Goal: Task Accomplishment & Management: Use online tool/utility

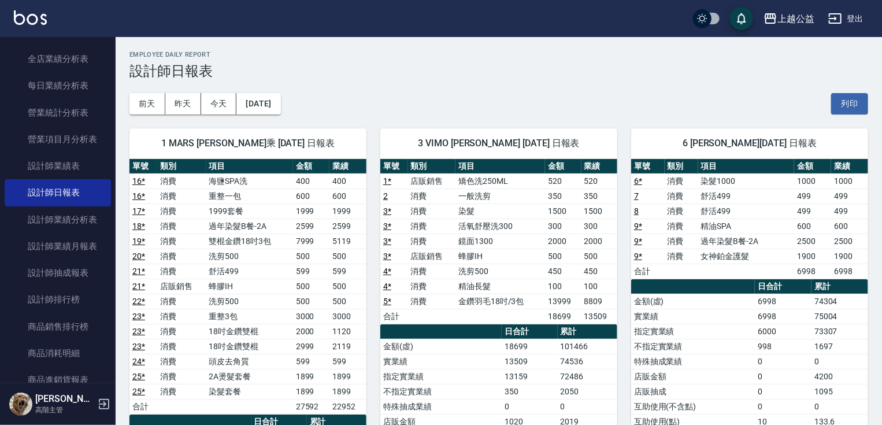
click at [120, 129] on div "1 MARS [PERSON_NAME]乘 [DATE] 日報表 單號 類別 項目 金額 業績 16 * 消費 海鹽SPA洗 400 400 16 * 消費 …" at bounding box center [241, 383] width 251 height 539
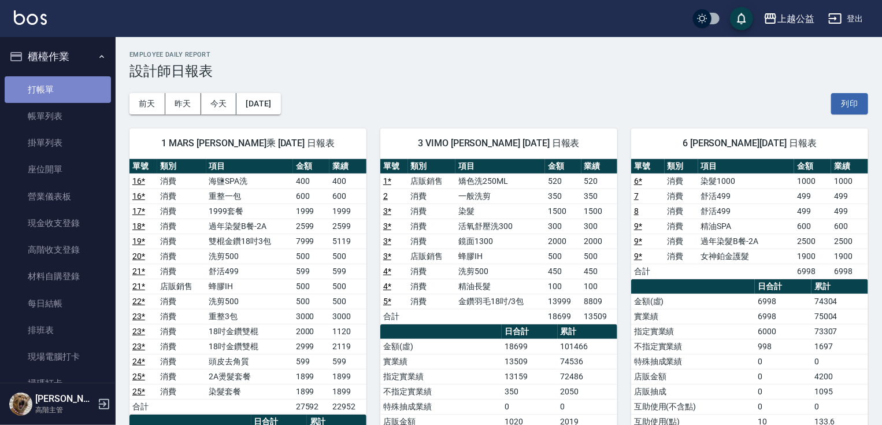
click at [65, 86] on link "打帳單" at bounding box center [58, 89] width 106 height 27
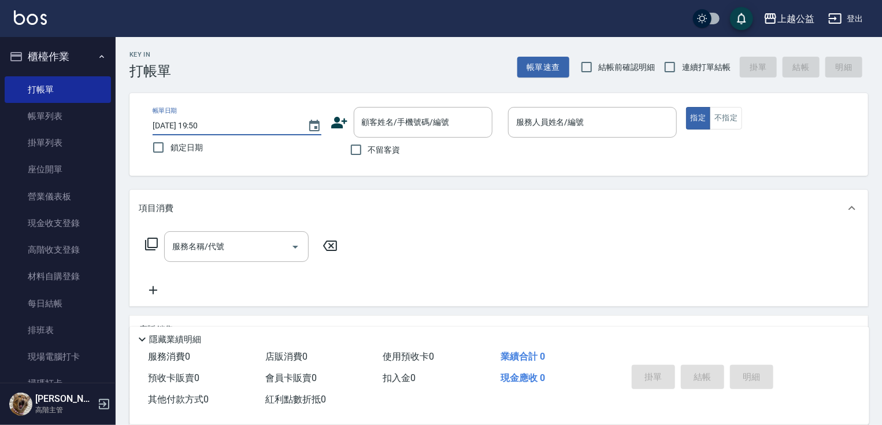
drag, startPoint x: 247, startPoint y: 116, endPoint x: 242, endPoint y: 121, distance: 7.0
click at [401, 161] on div "不留客資" at bounding box center [412, 150] width 162 height 24
click at [374, 150] on span "不留客資" at bounding box center [384, 150] width 32 height 12
click at [368, 150] on input "不留客資" at bounding box center [356, 150] width 24 height 24
checkbox input "true"
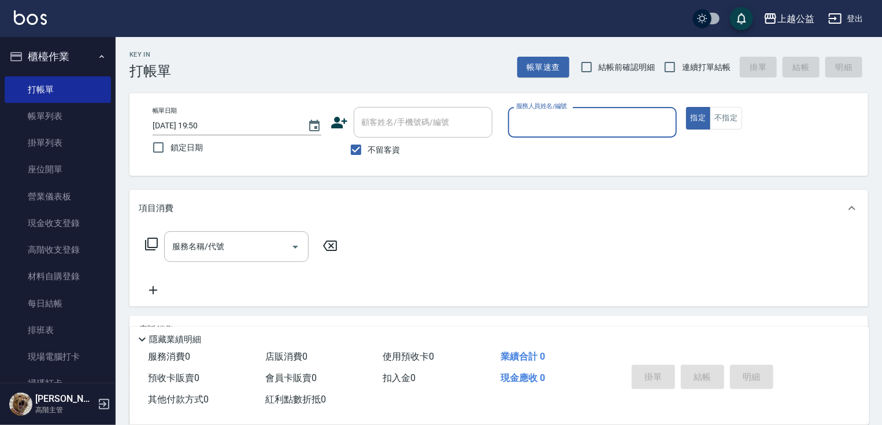
click at [690, 72] on span "連續打單結帳" at bounding box center [706, 67] width 49 height 12
click at [682, 72] on input "連續打單結帳" at bounding box center [670, 67] width 24 height 24
checkbox input "true"
drag, startPoint x: 658, startPoint y: 93, endPoint x: 652, endPoint y: 102, distance: 10.9
click at [657, 94] on div "Key In 打帳單 帳單速查 結帳前確認明細 連續打單結帳 掛單 結帳 明細 帳單日期 [DATE] 19:50 鎖定日期 顧客姓名/手機號碼/編號 顧客姓…" at bounding box center [499, 286] width 767 height 499
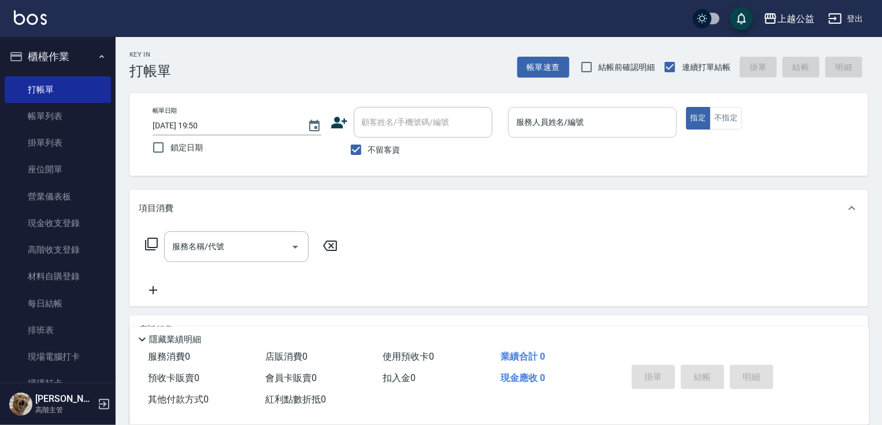
click at [649, 109] on div "服務人員姓名/編號" at bounding box center [592, 122] width 169 height 31
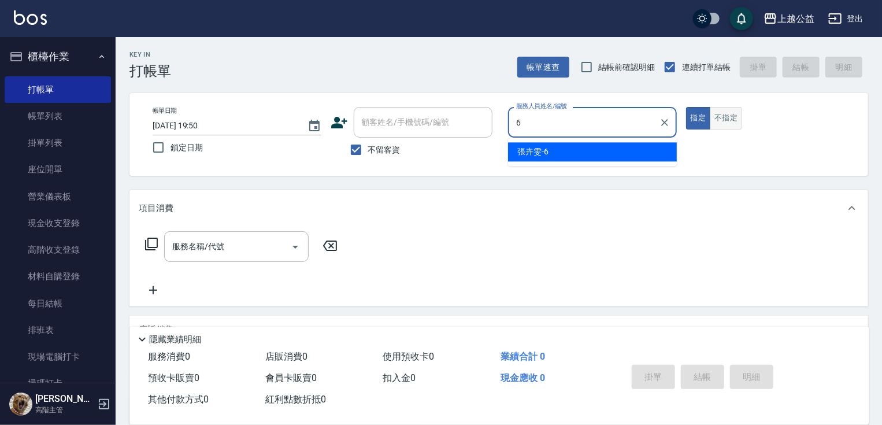
type input "[PERSON_NAME]-6"
type button "true"
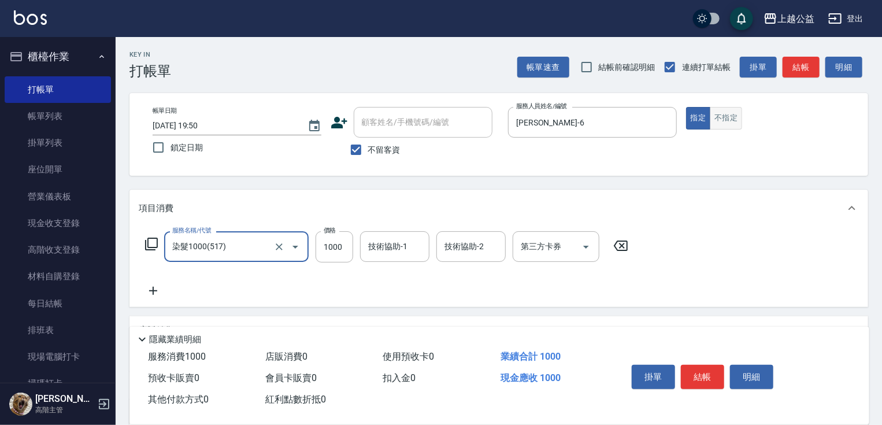
type input "染髮1000(517)"
type input "1099"
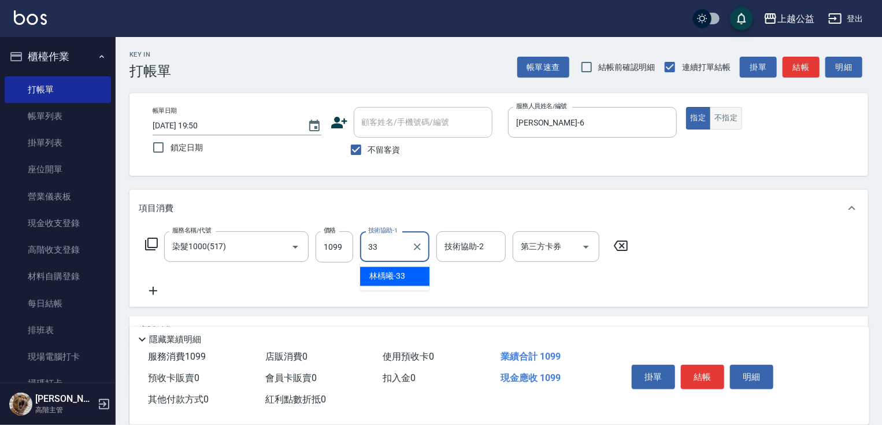
type input "[PERSON_NAME]-33"
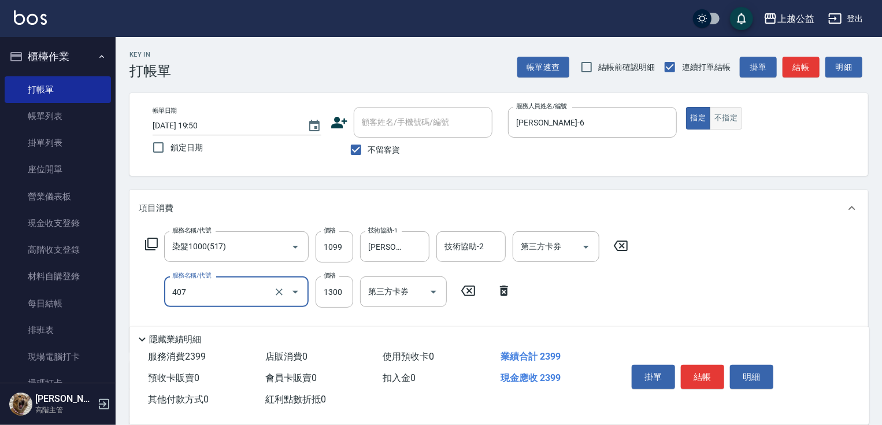
type input "女神鉑金護髮(407)"
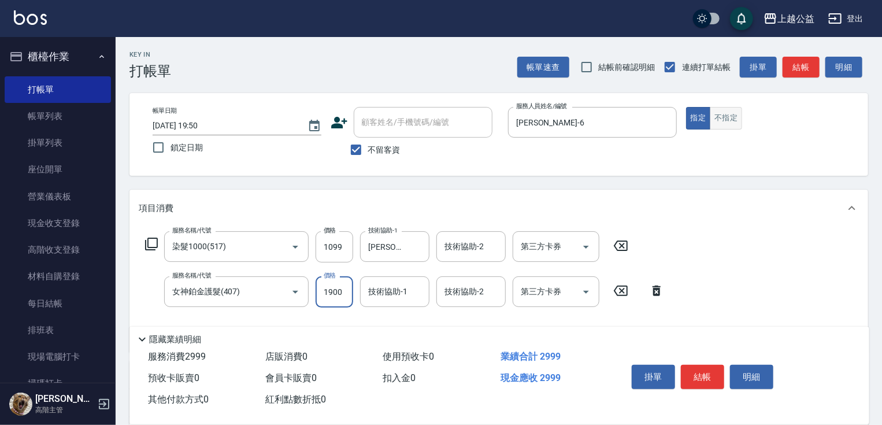
type input "1900"
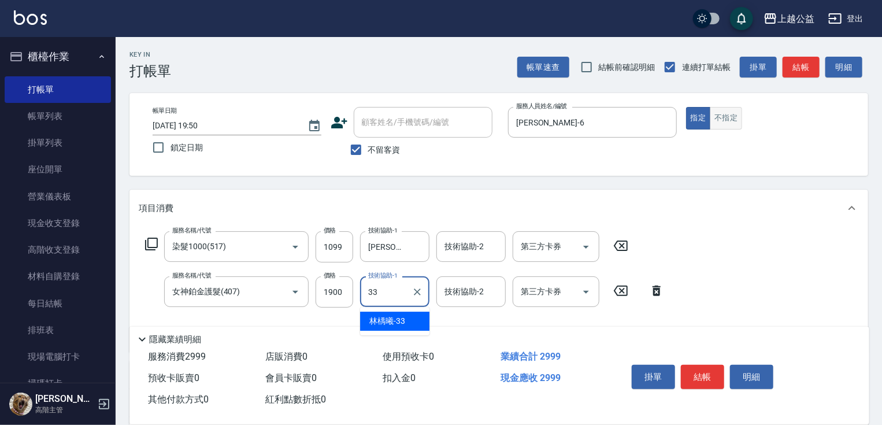
type input "[PERSON_NAME]-33"
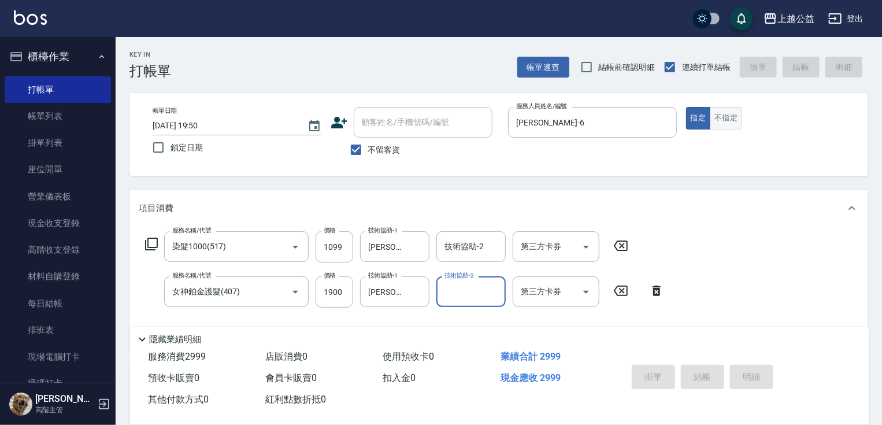
type input "[DATE] 19:51"
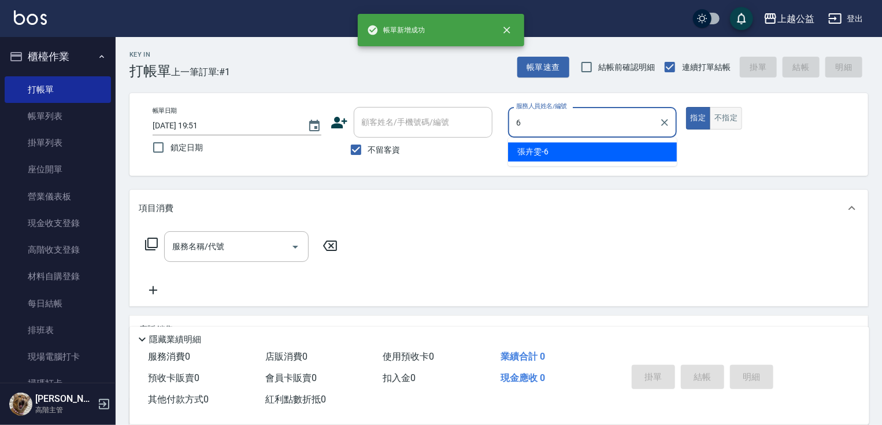
type input "[PERSON_NAME]-6"
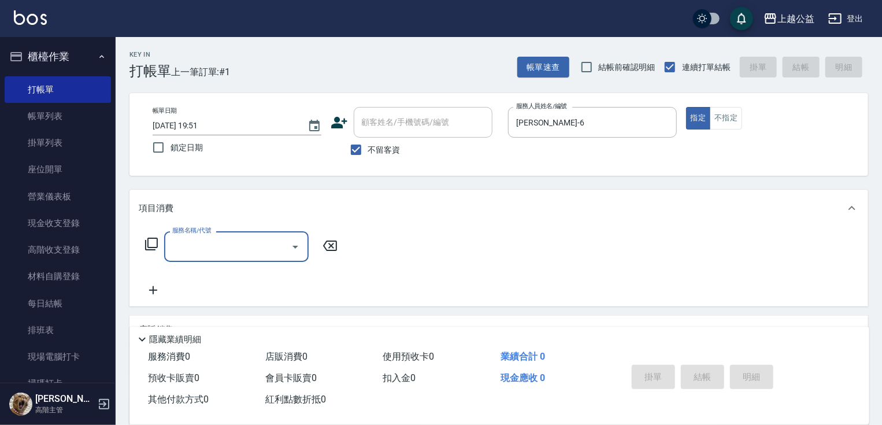
scroll to position [111, 0]
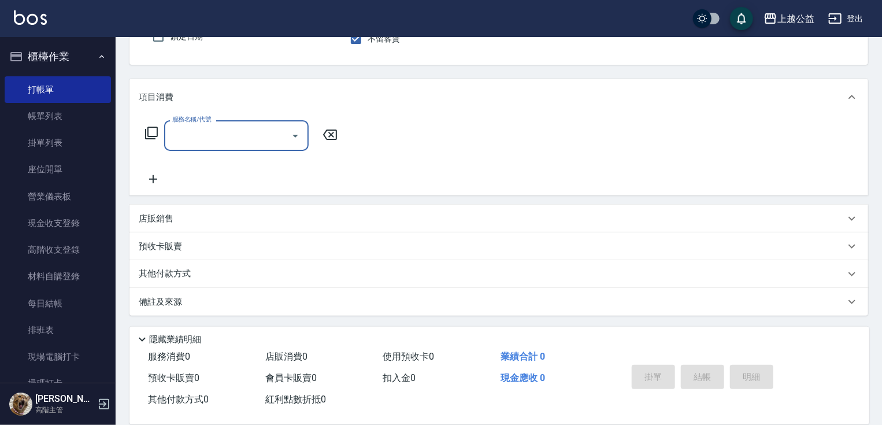
click at [218, 210] on div "店販銷售" at bounding box center [498, 219] width 739 height 28
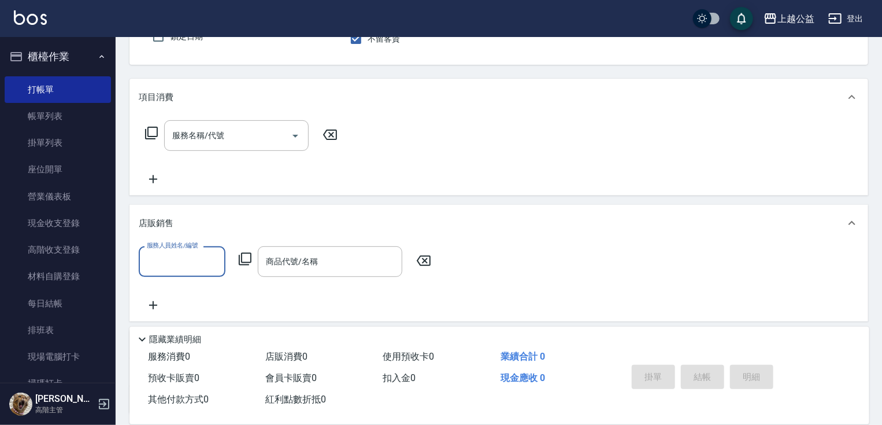
scroll to position [0, 0]
type input "[PERSON_NAME]-6"
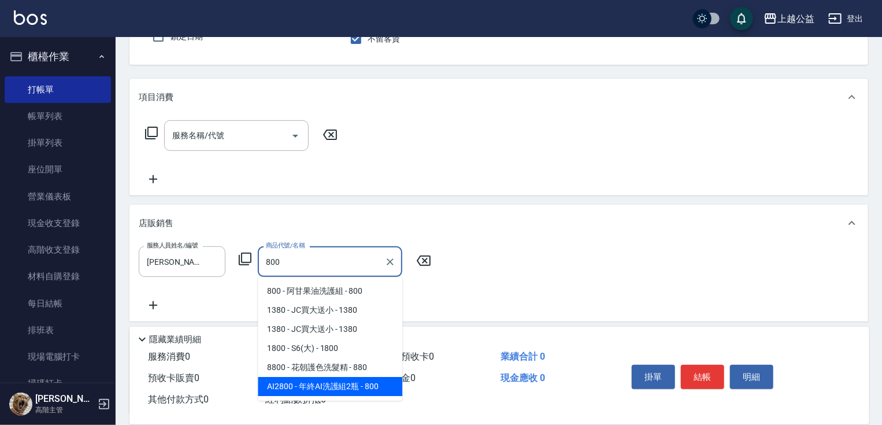
type input "年終AI洗護組2瓶"
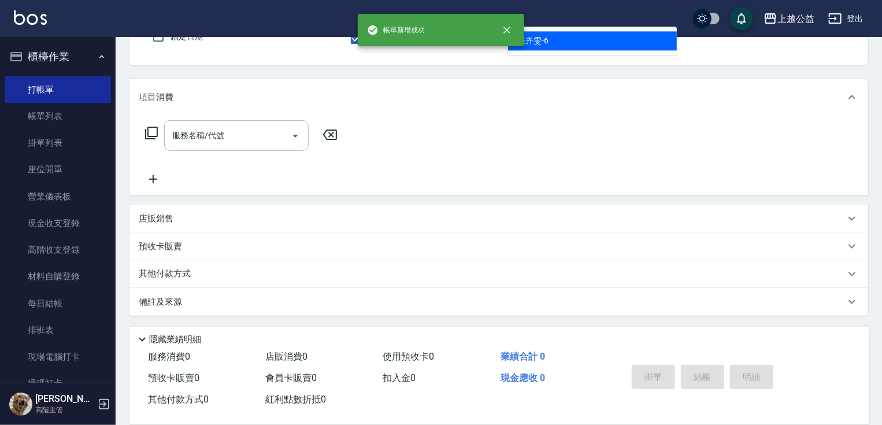
type input "[PERSON_NAME]-6"
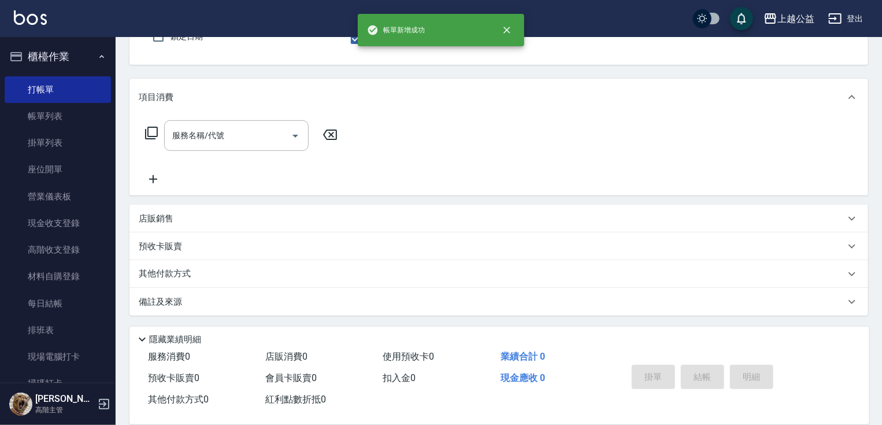
scroll to position [106, 0]
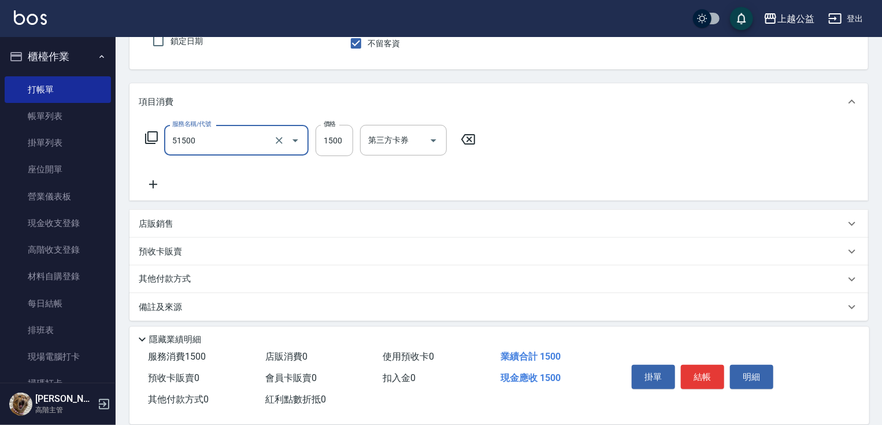
type input "染髮(51500)"
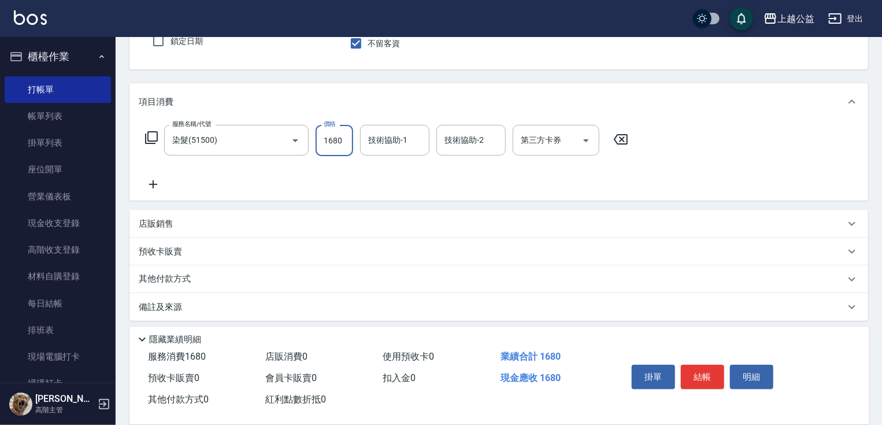
type input "1680"
type input "[PERSON_NAME]-33"
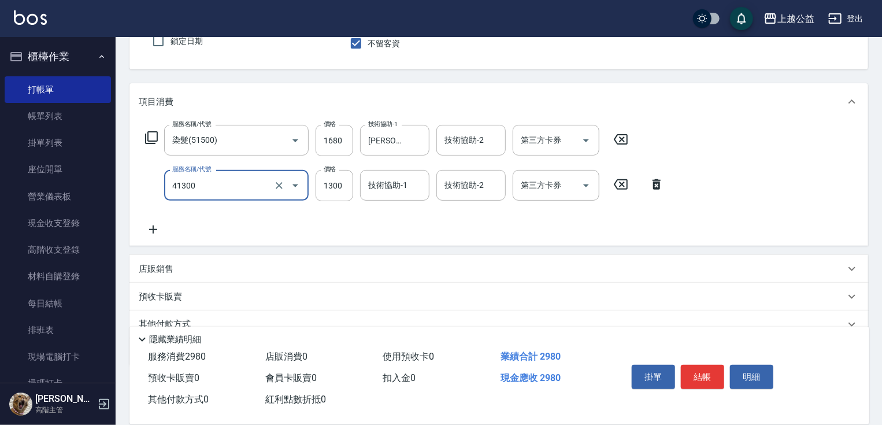
type input "鏡面1300(41300)"
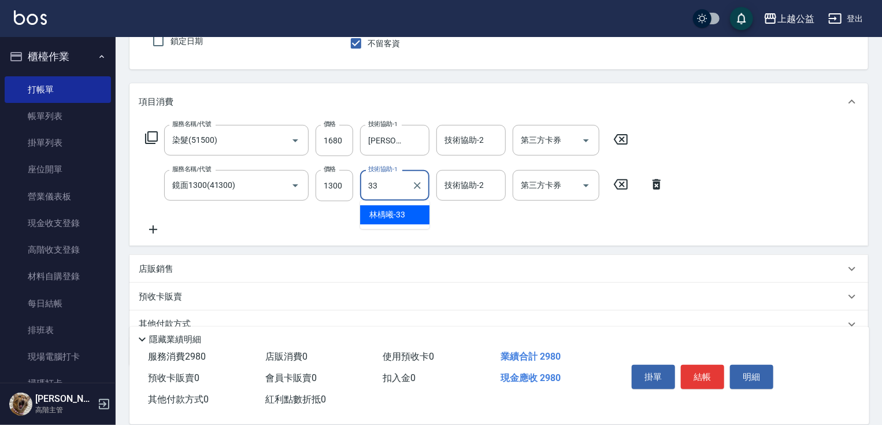
type input "[PERSON_NAME]-33"
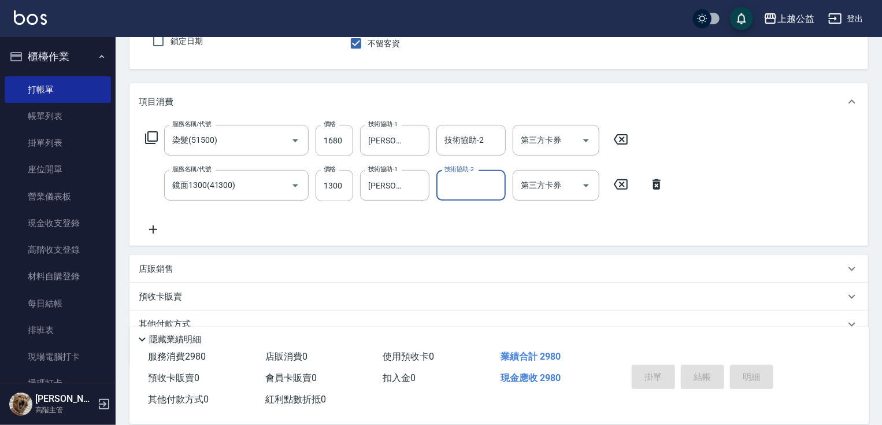
type input "[DATE] 19:52"
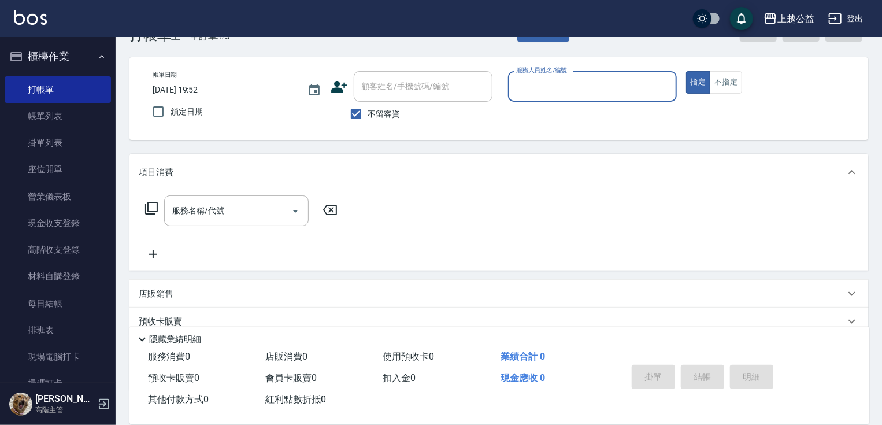
scroll to position [0, 0]
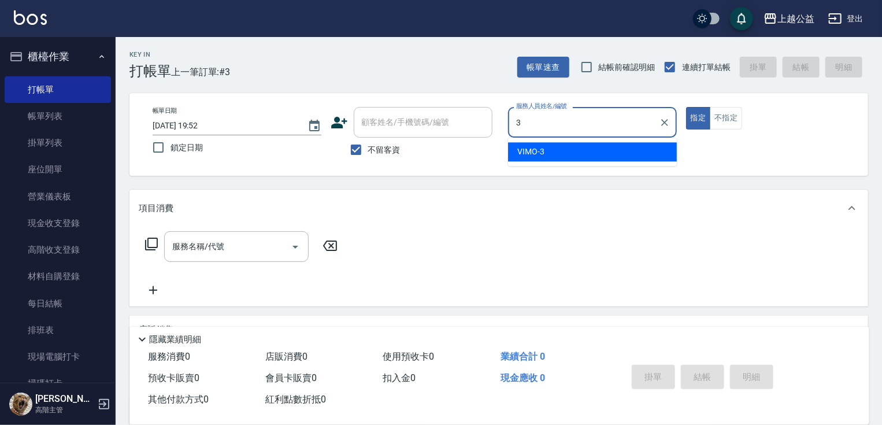
type input "VIMO-3"
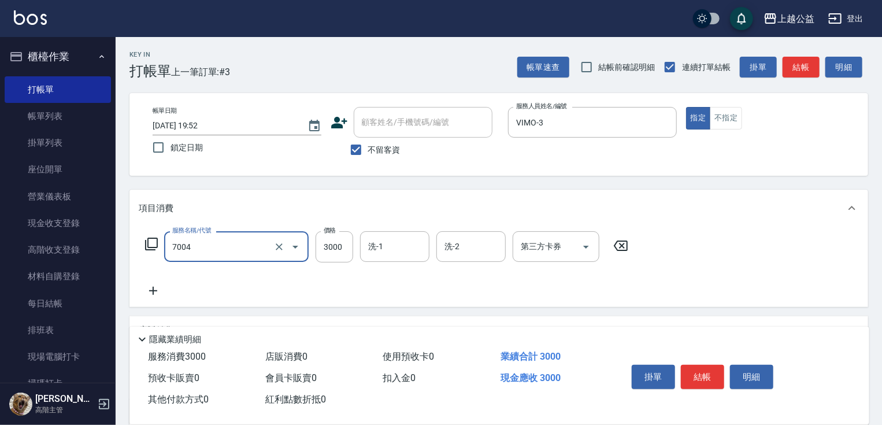
type input "重整3包(7004)"
type input "3500"
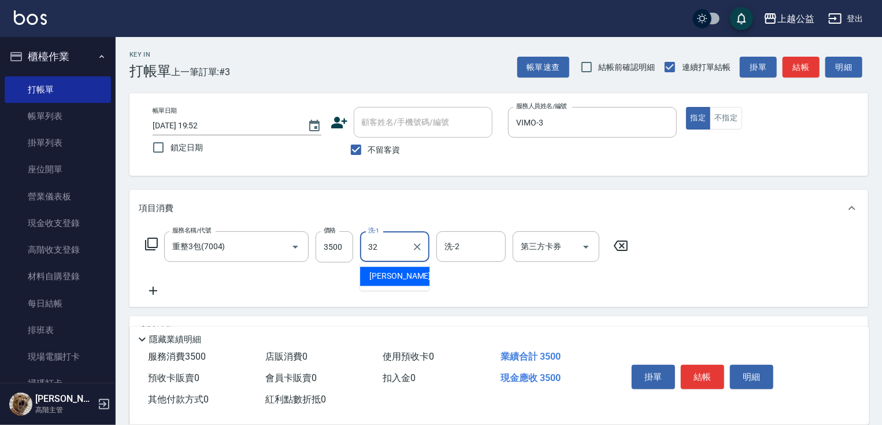
type input "[PERSON_NAME]-32"
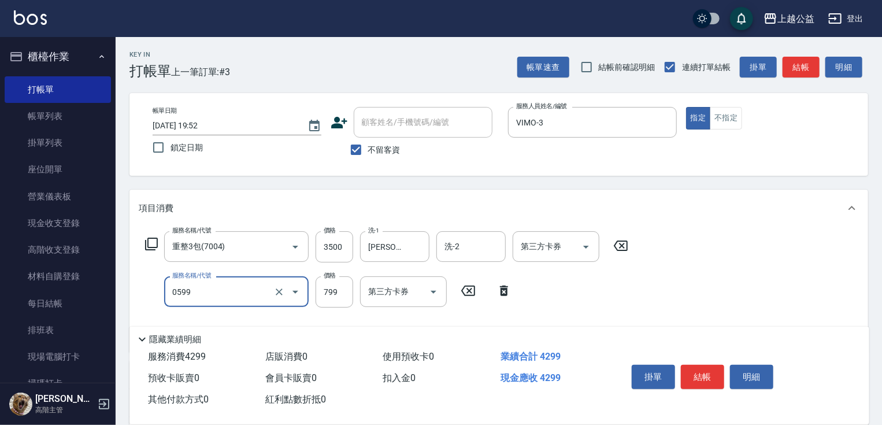
type input "精油SPA(0599)"
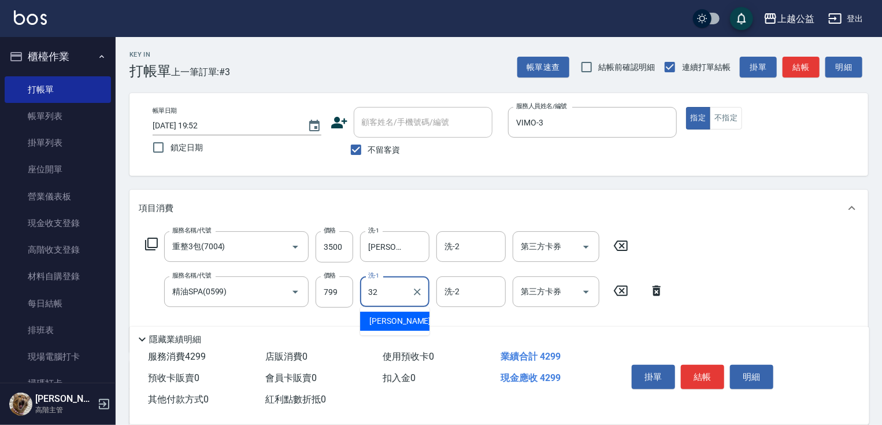
type input "[PERSON_NAME]-32"
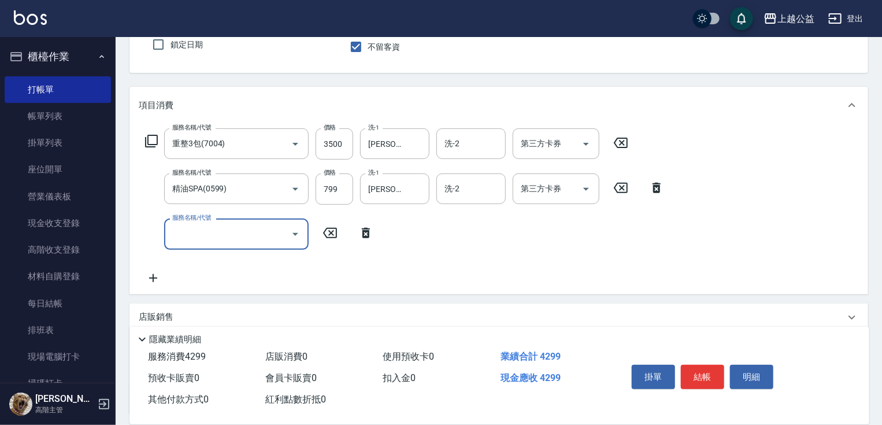
scroll to position [106, 0]
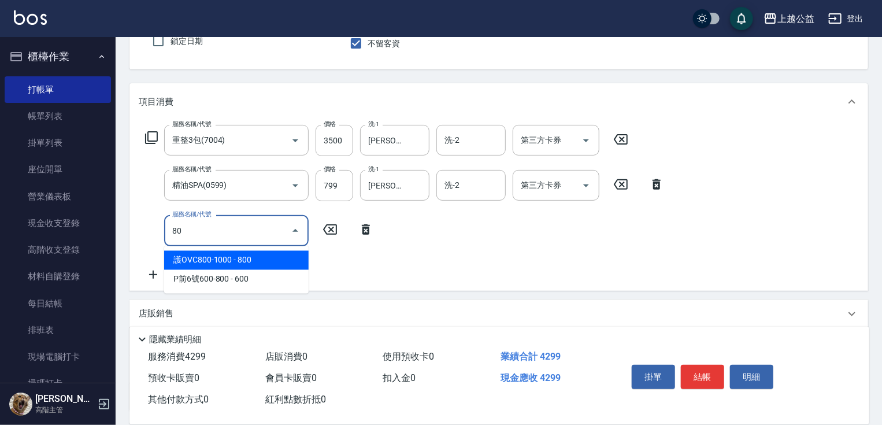
type input "8"
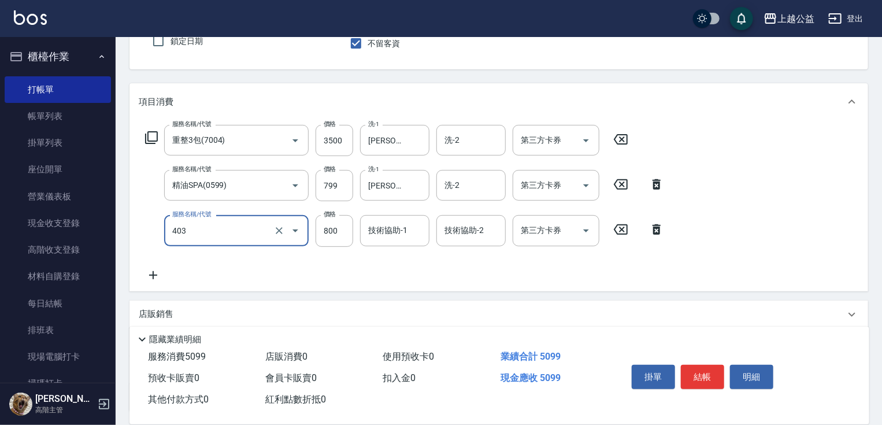
type input "天天護髮(403)"
type input "1500"
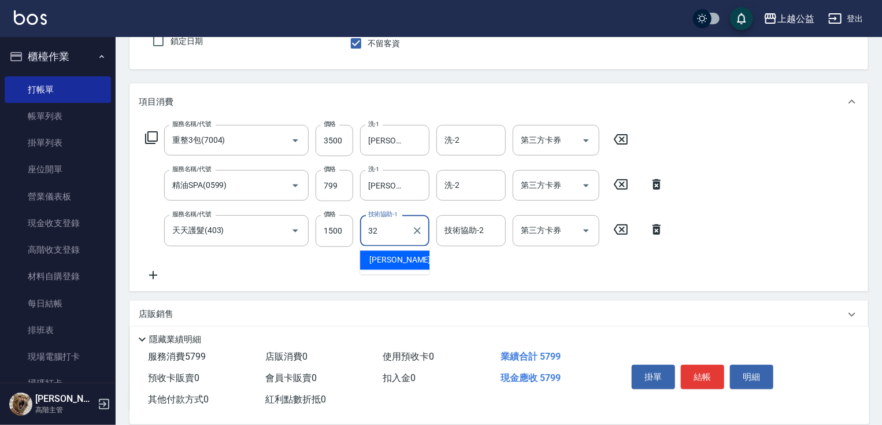
type input "[PERSON_NAME]-32"
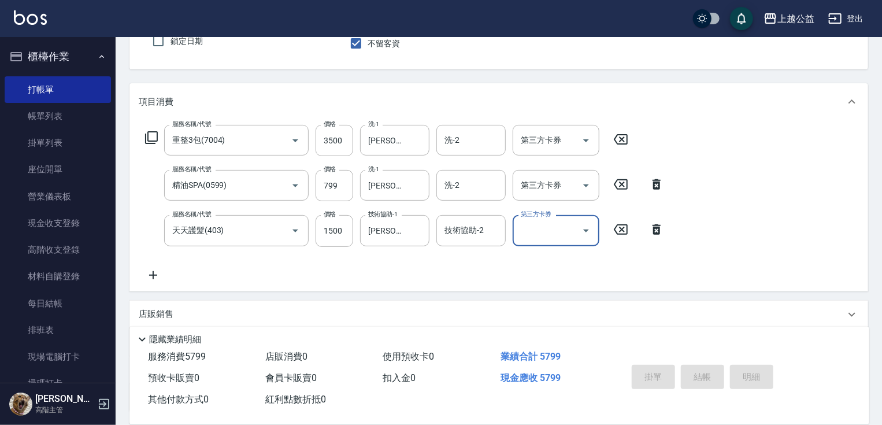
type input "[DATE] 19:56"
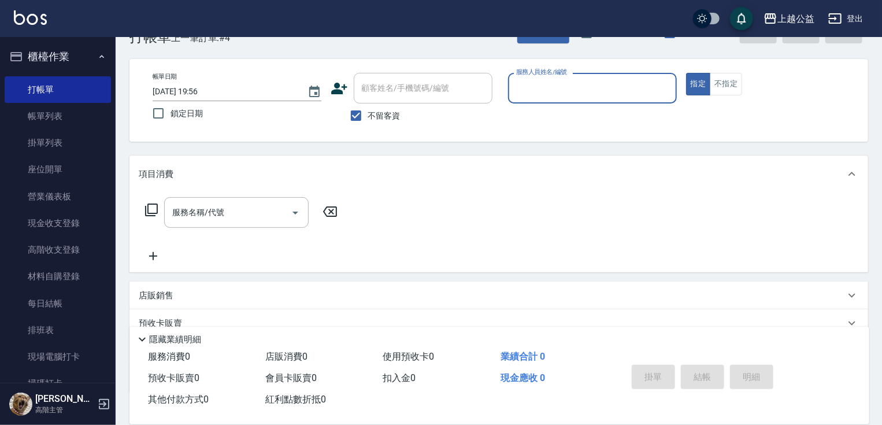
scroll to position [32, 0]
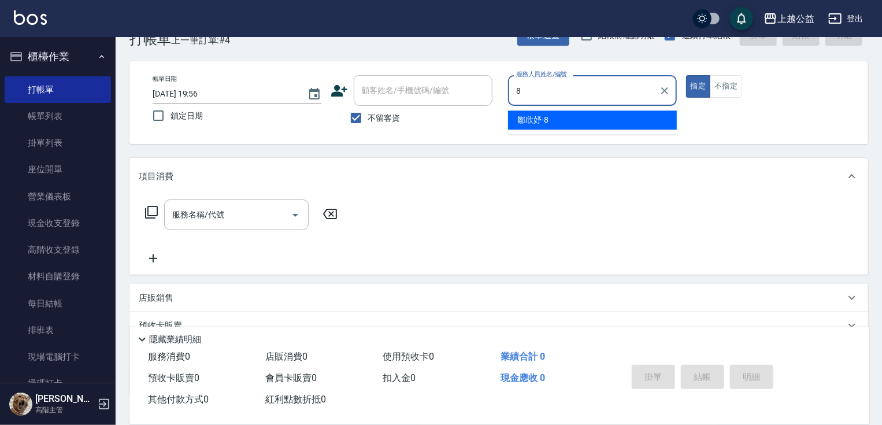
type input "[PERSON_NAME]-8"
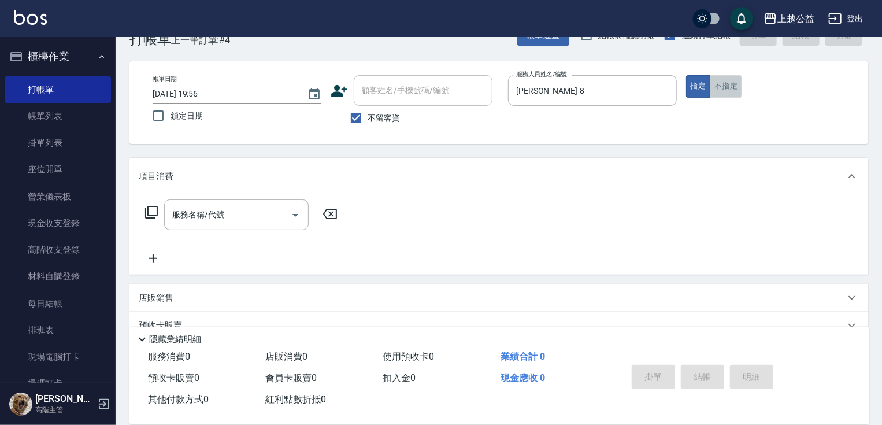
click at [730, 88] on button "不指定" at bounding box center [726, 86] width 32 height 23
type button "false"
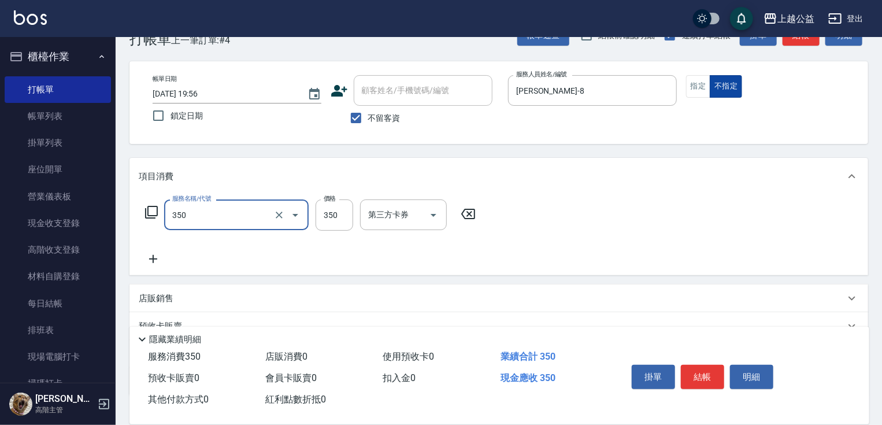
type input "一般洗剪(350)"
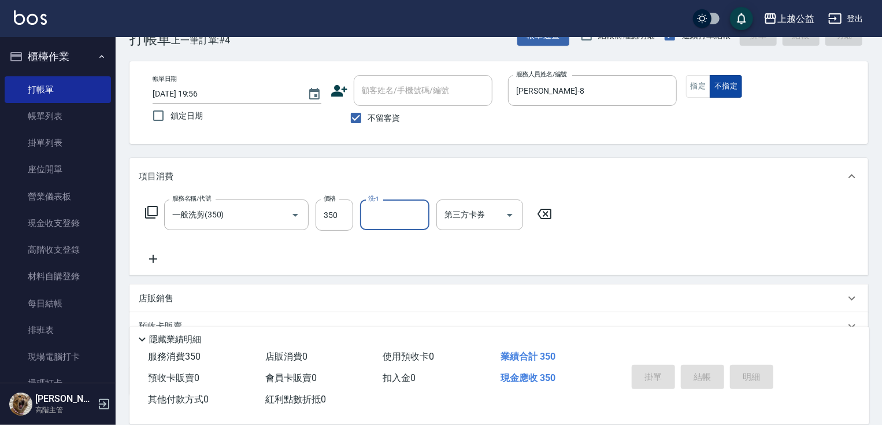
type input "[DATE] 19:57"
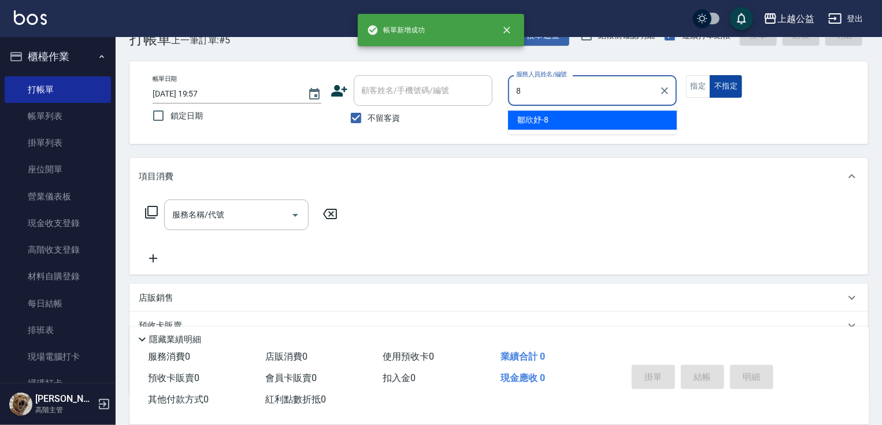
type input "[PERSON_NAME]-8"
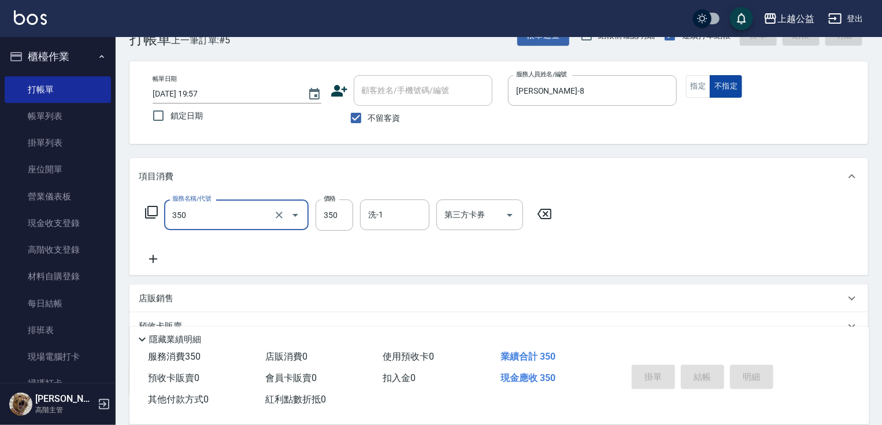
type input "350"
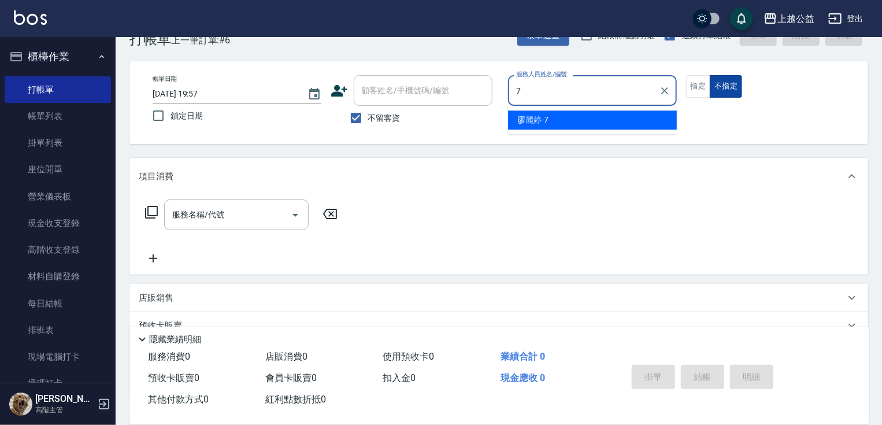
type input "[PERSON_NAME]-7"
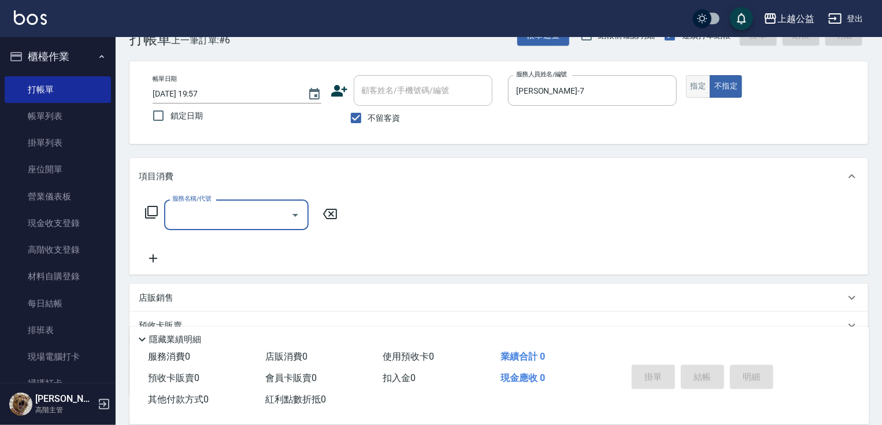
click at [693, 87] on button "指定" at bounding box center [698, 86] width 25 height 23
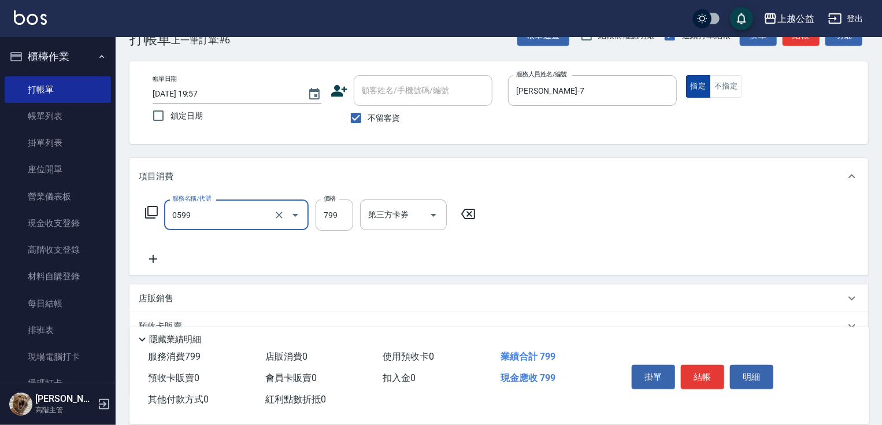
type input "精油SPA(0599)"
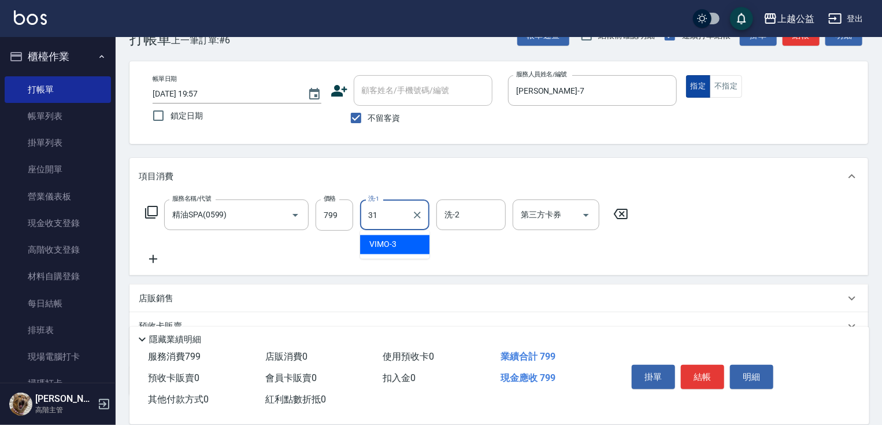
type input "[PERSON_NAME]-31"
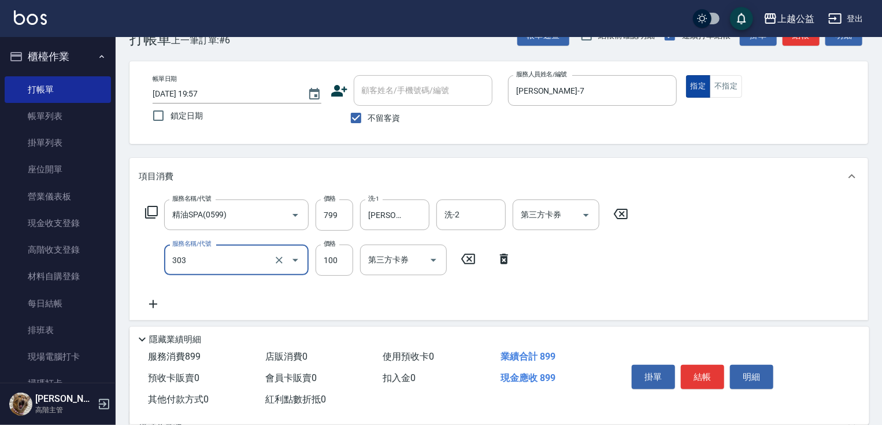
type input "剪髮(303)"
type input "400"
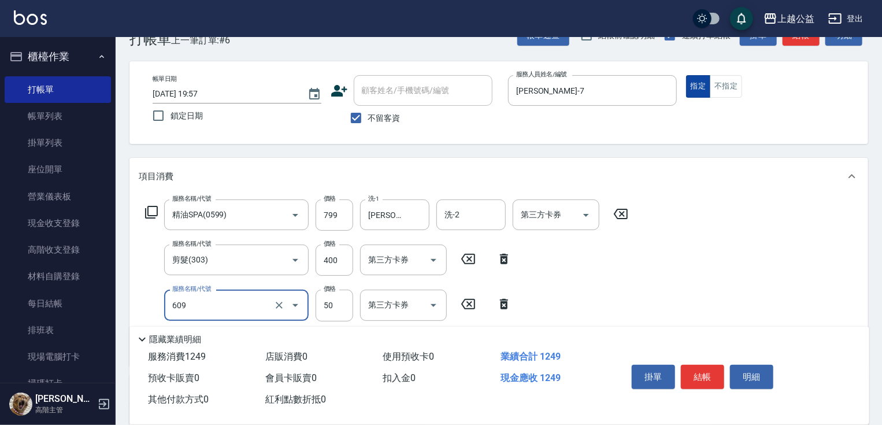
type input "精油(609)"
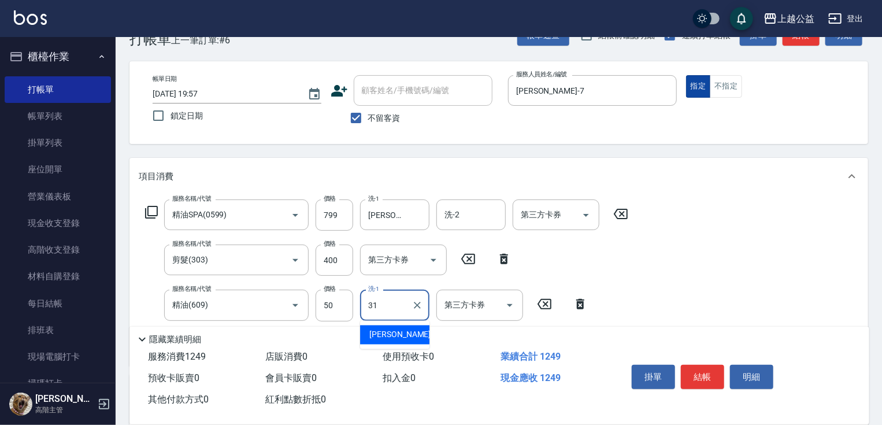
type input "[PERSON_NAME]-31"
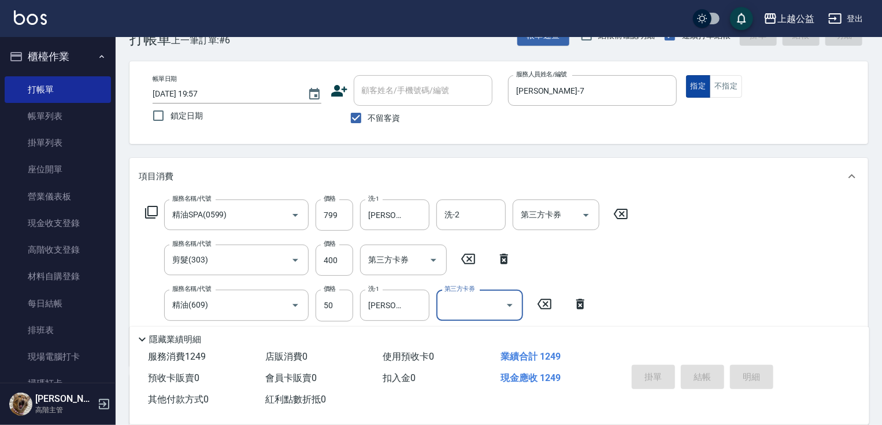
type input "[DATE] 19:58"
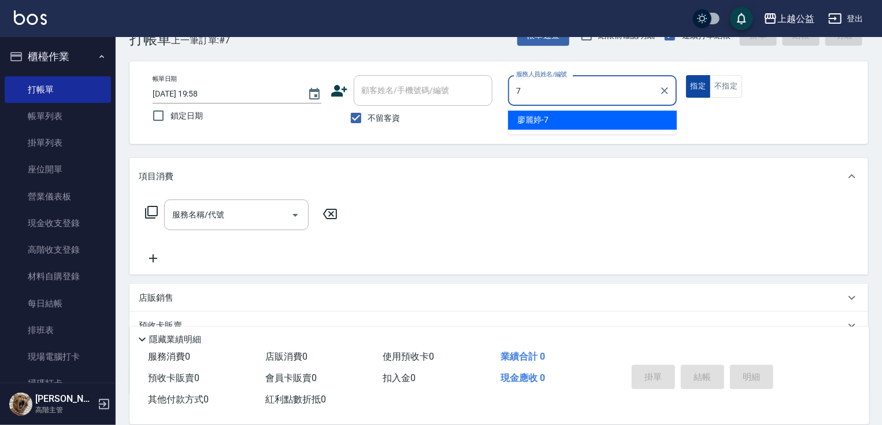
type input "[PERSON_NAME]-7"
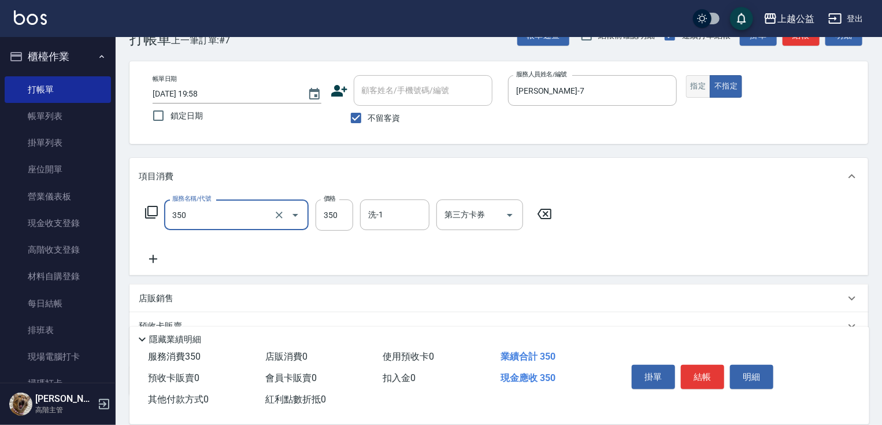
type input "一般洗剪(350)"
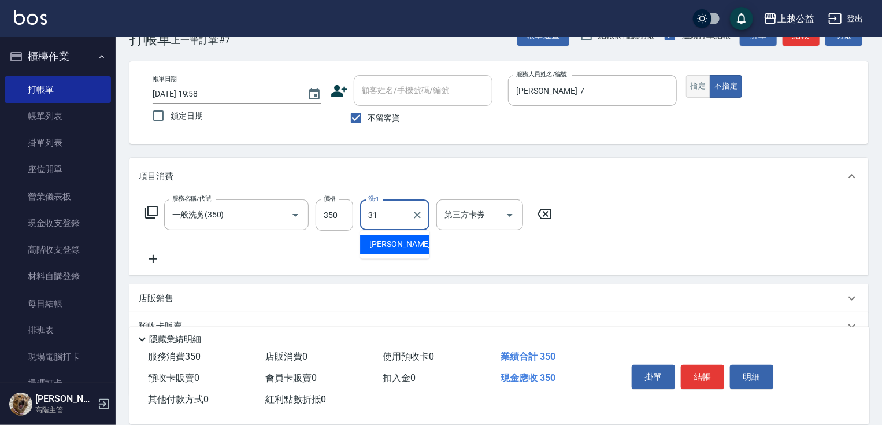
type input "[PERSON_NAME]-31"
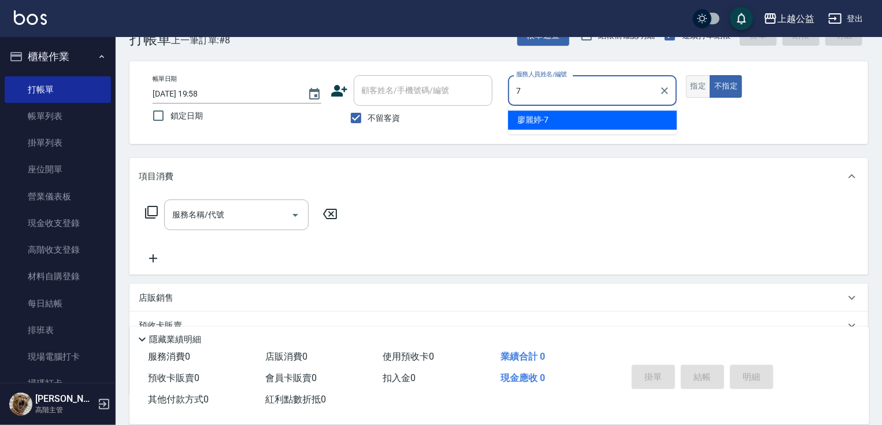
type input "[PERSON_NAME]-7"
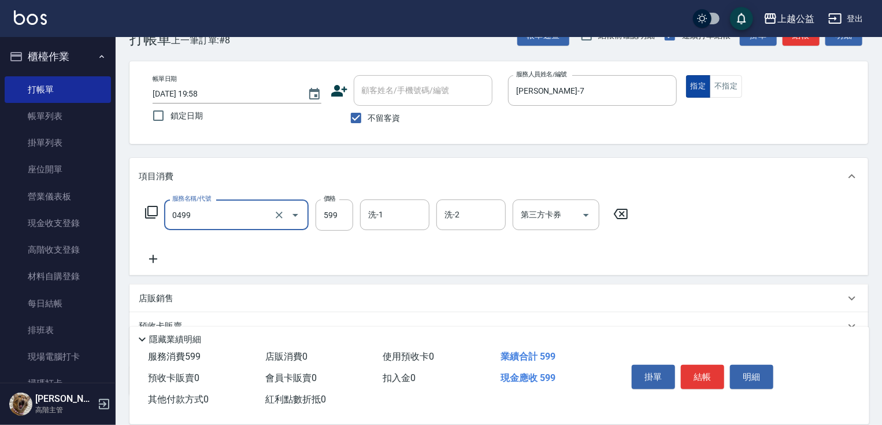
type input "頭皮去角質(0499)"
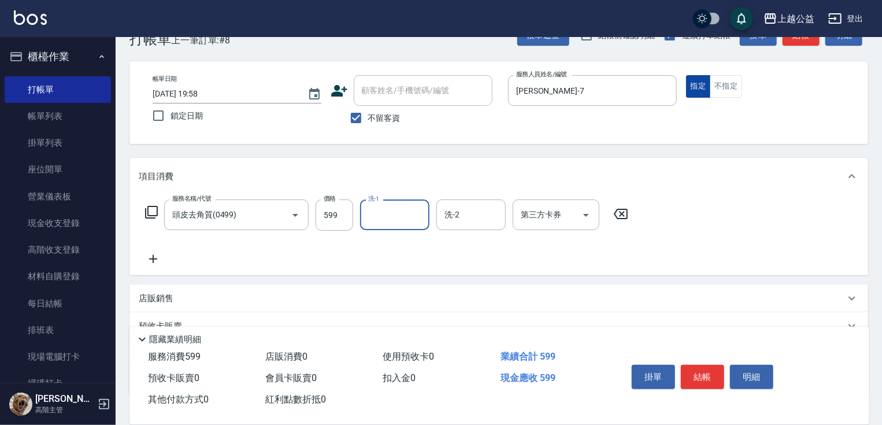
type input "3"
type input "[PERSON_NAME]-8"
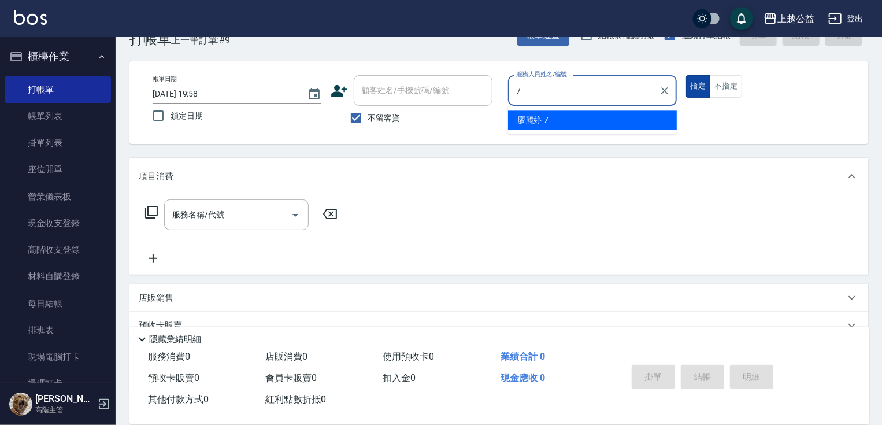
type input "[PERSON_NAME]-7"
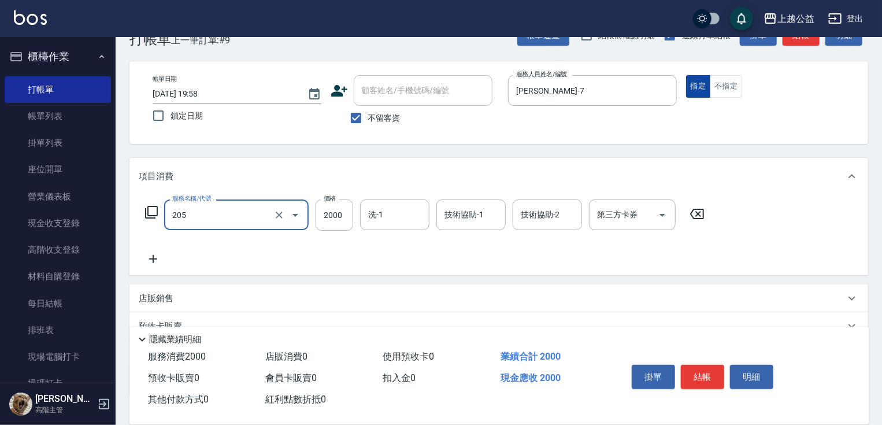
type input "燙髮(205)"
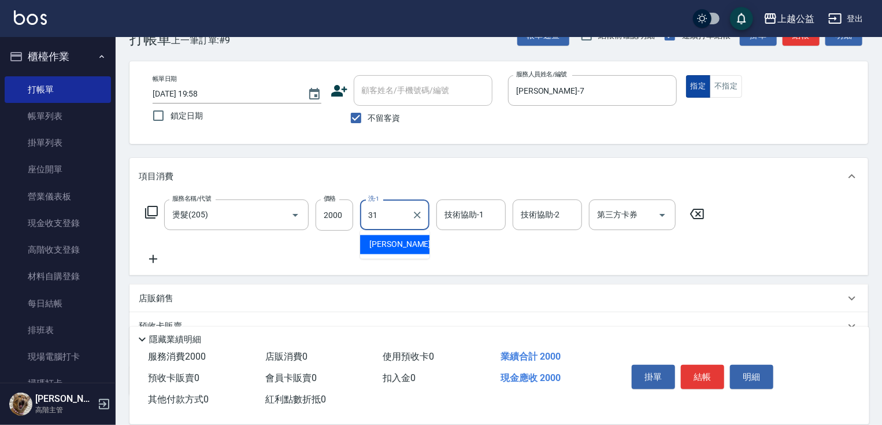
type input "[PERSON_NAME]-31"
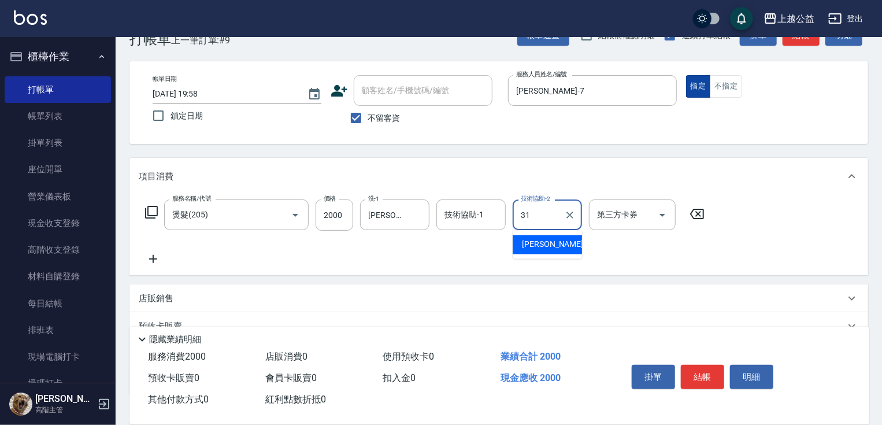
type input "[PERSON_NAME]-31"
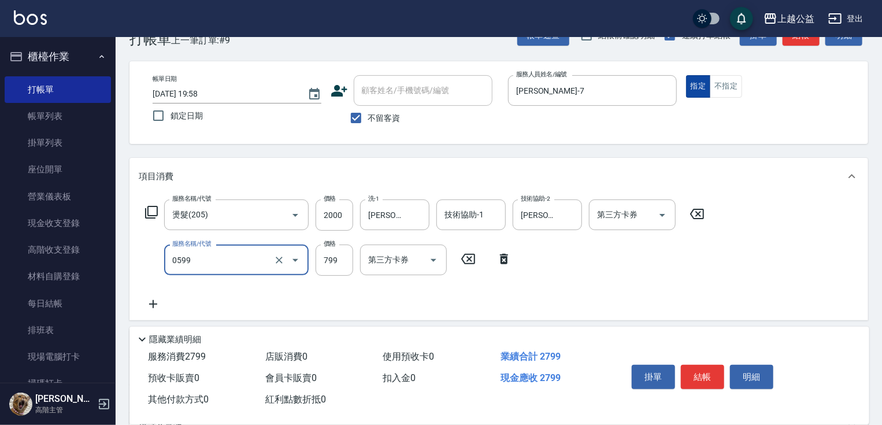
type input "精油SPA(0599)"
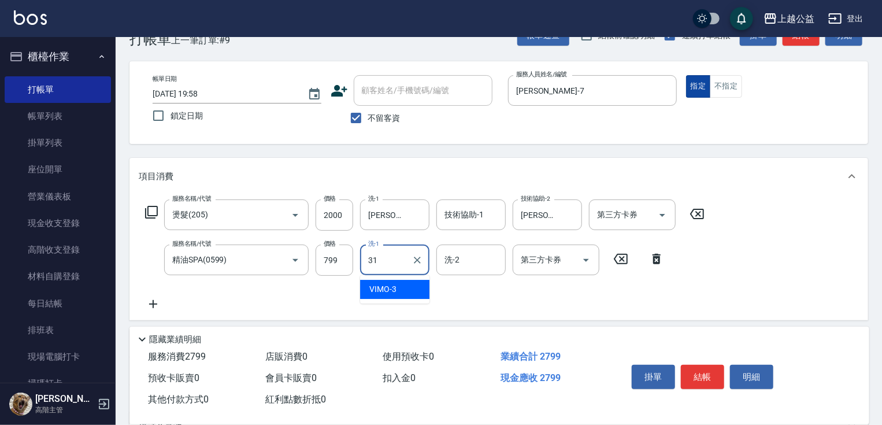
type input "[PERSON_NAME]-31"
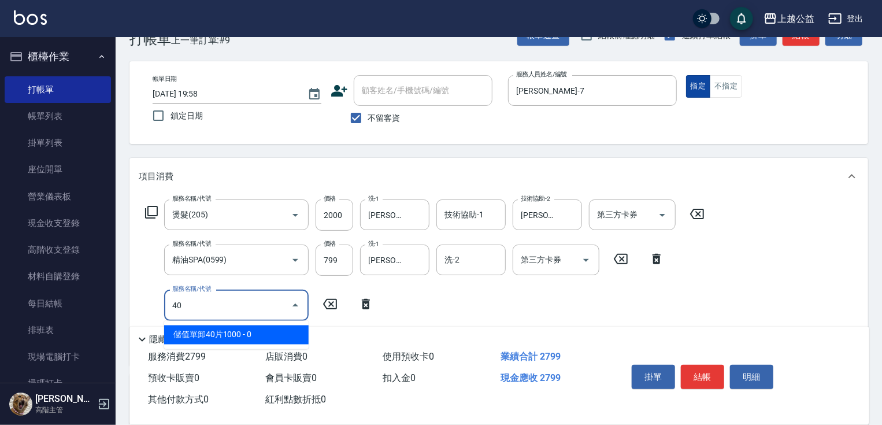
type input "403"
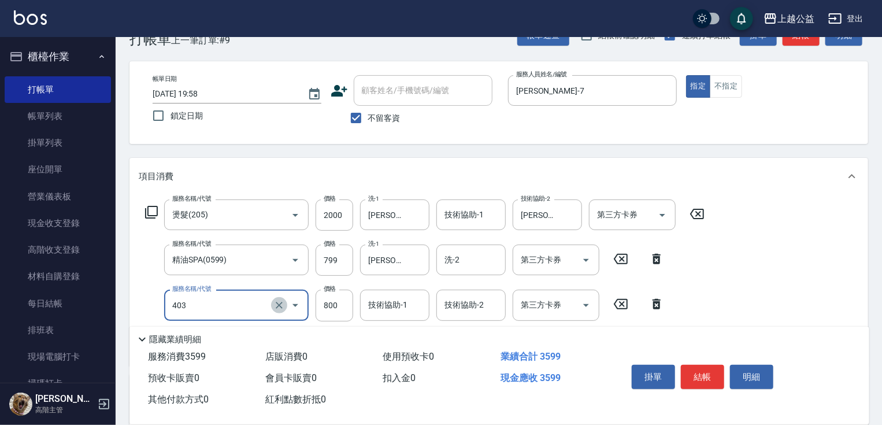
click at [277, 303] on icon "Clear" at bounding box center [279, 305] width 7 height 7
type input "0"
type input "黑耀光護髮(402)"
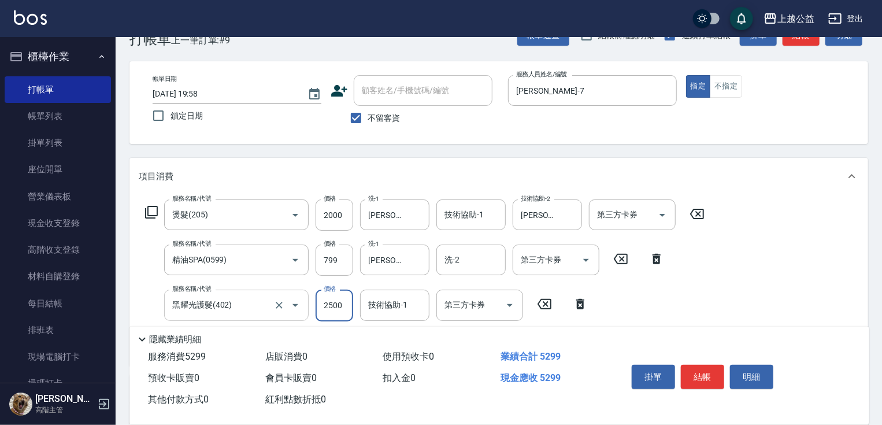
type input "2500"
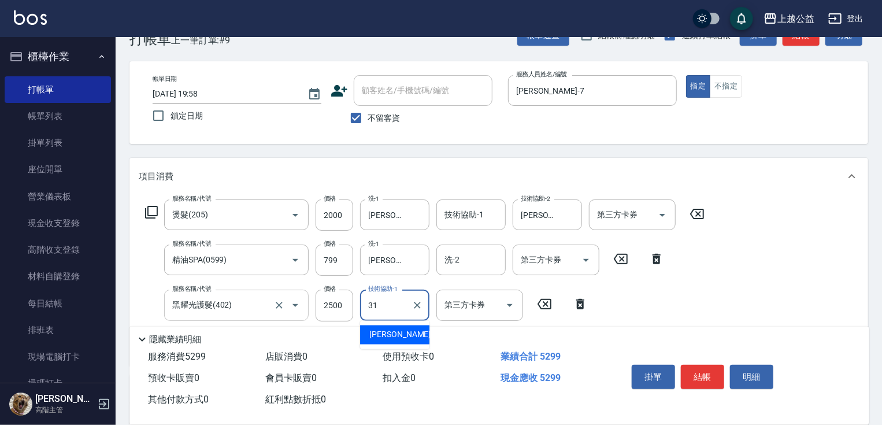
type input "[PERSON_NAME]-31"
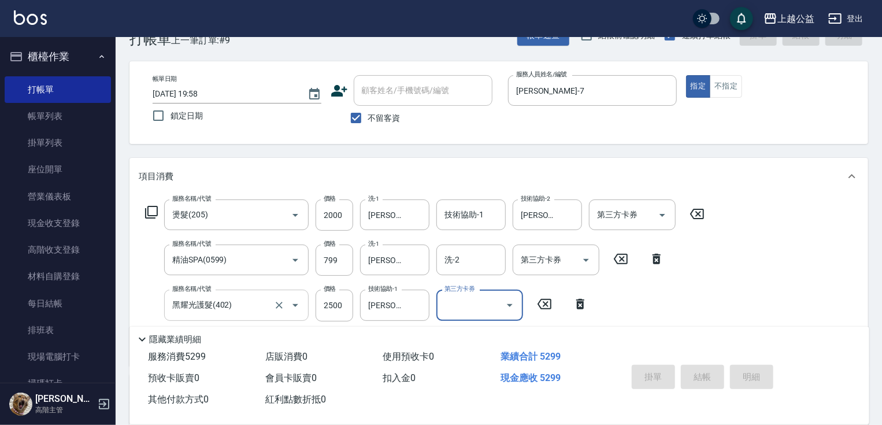
type input "[DATE] 19:59"
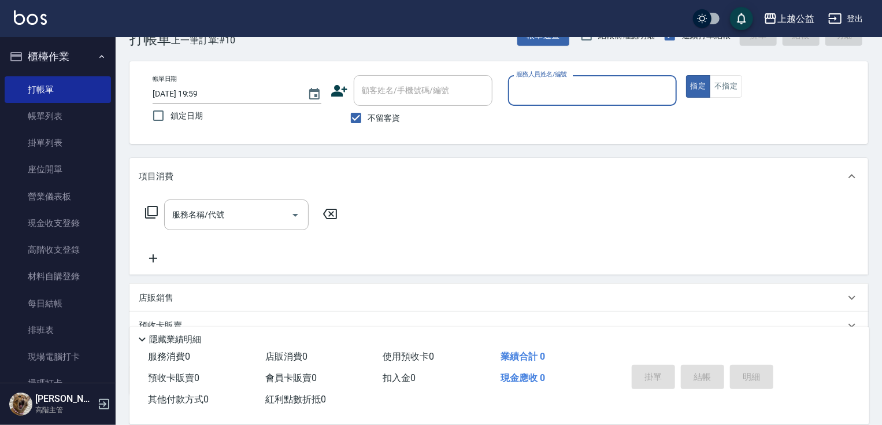
click at [382, 126] on label "不留客資" at bounding box center [372, 118] width 57 height 24
click at [368, 126] on input "不留客資" at bounding box center [356, 118] width 24 height 24
checkbox input "false"
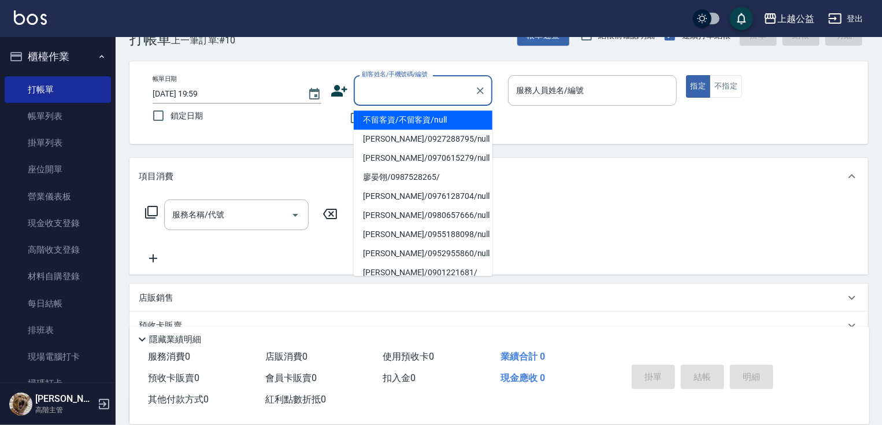
click at [394, 90] on input "顧客姓名/手機號碼/編號" at bounding box center [414, 90] width 111 height 20
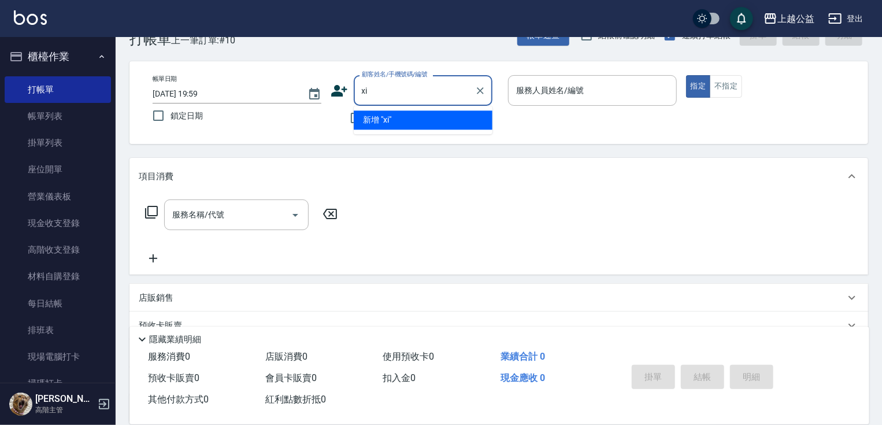
type input "x"
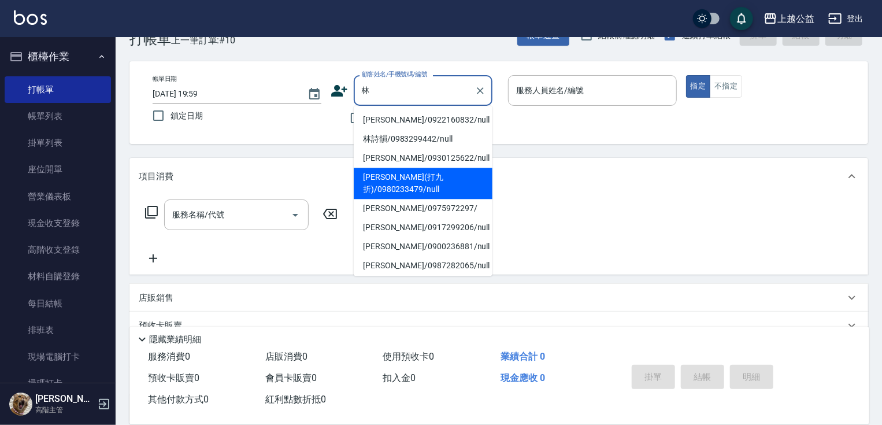
click at [388, 186] on li "[PERSON_NAME](打九折)/0980233479/null" at bounding box center [423, 183] width 139 height 31
type input "[PERSON_NAME](打九折)/0980233479/null"
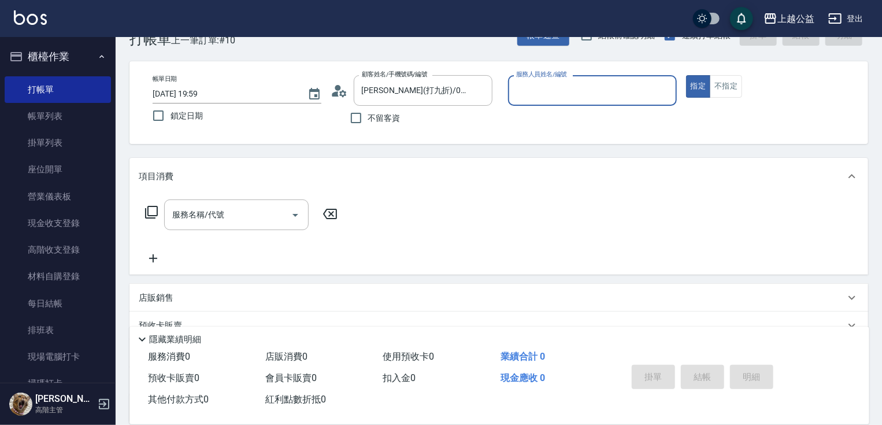
click at [686, 75] on button "指定" at bounding box center [698, 86] width 25 height 23
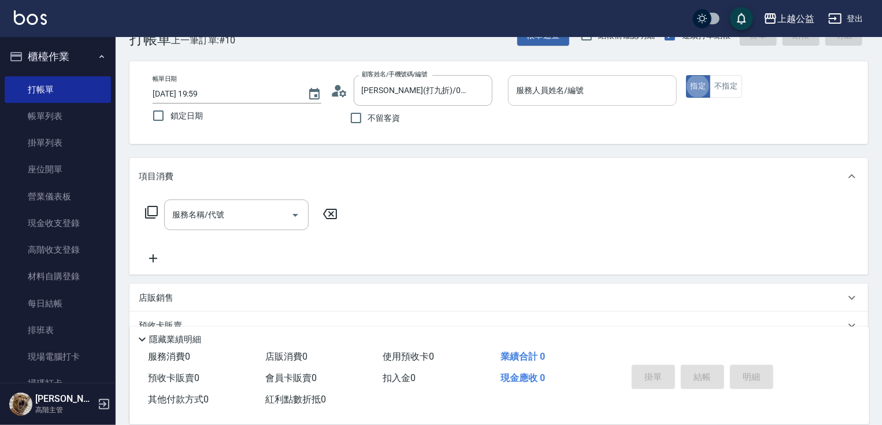
click at [565, 81] on input "服務人員姓名/編號" at bounding box center [592, 90] width 158 height 20
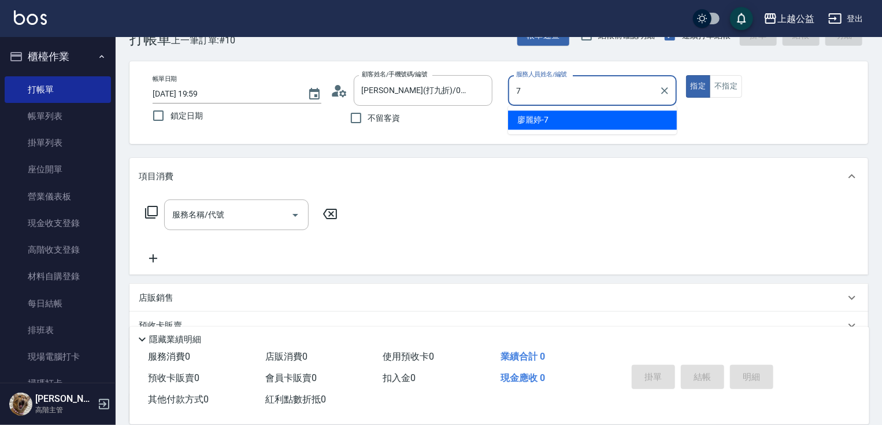
type input "[PERSON_NAME]-7"
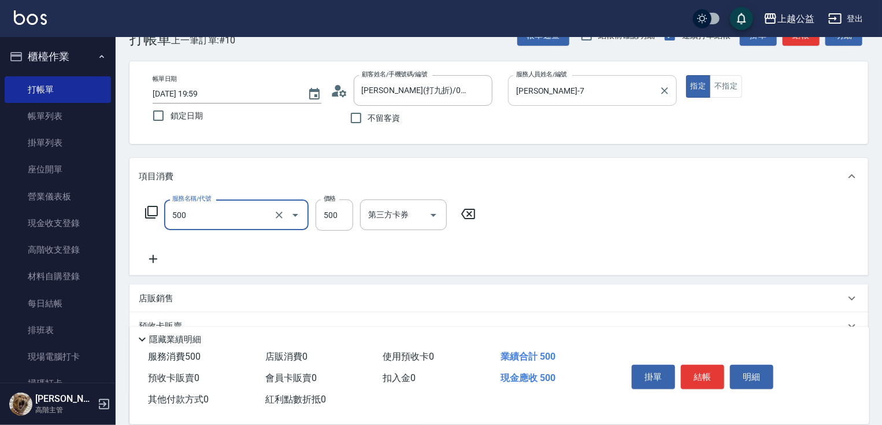
type input "洗剪500(500)"
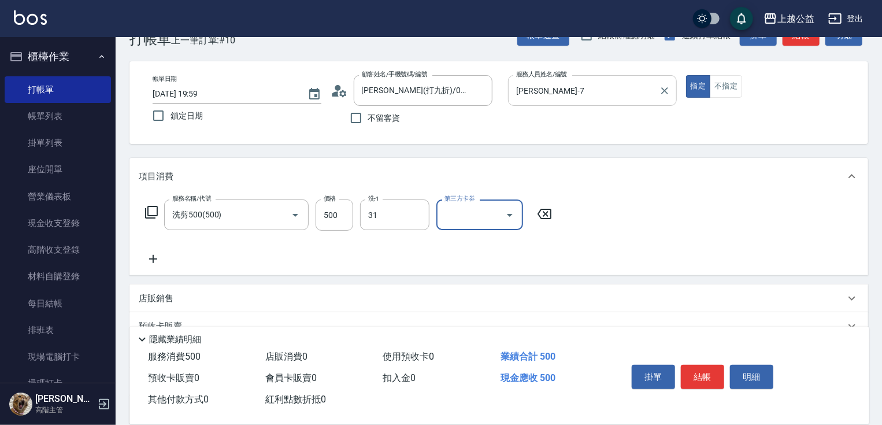
type input "[PERSON_NAME]-31"
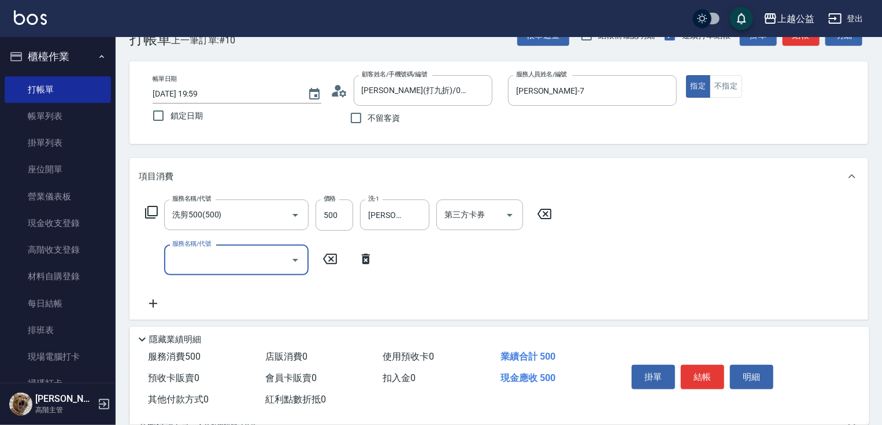
scroll to position [184, 0]
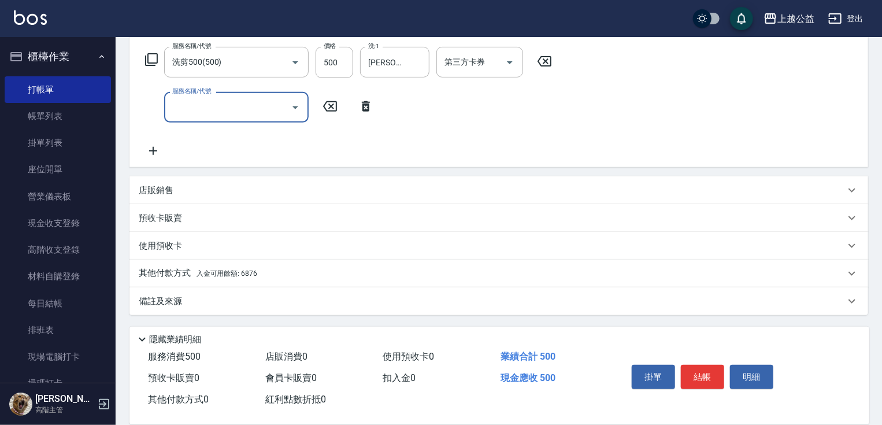
click at [191, 271] on p "其他付款方式 入金可用餘額: 6876" at bounding box center [198, 273] width 119 height 13
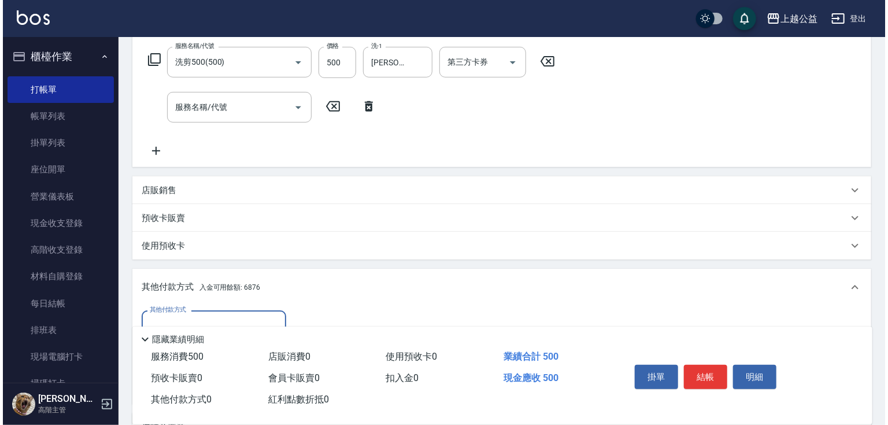
scroll to position [310, 0]
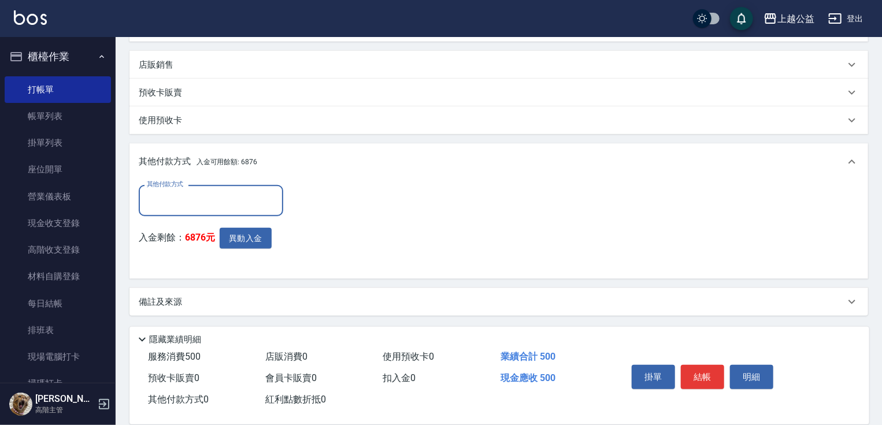
click at [187, 200] on input "其他付款方式" at bounding box center [211, 200] width 134 height 20
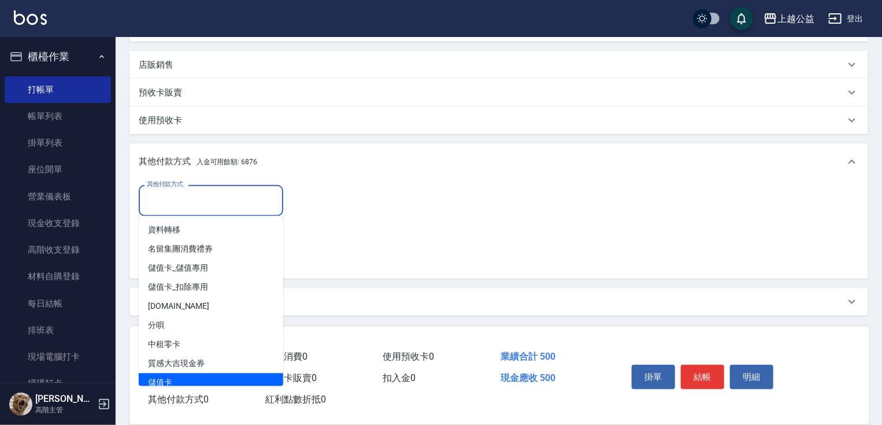
click at [186, 382] on span "儲值卡" at bounding box center [211, 382] width 145 height 19
type input "儲值卡"
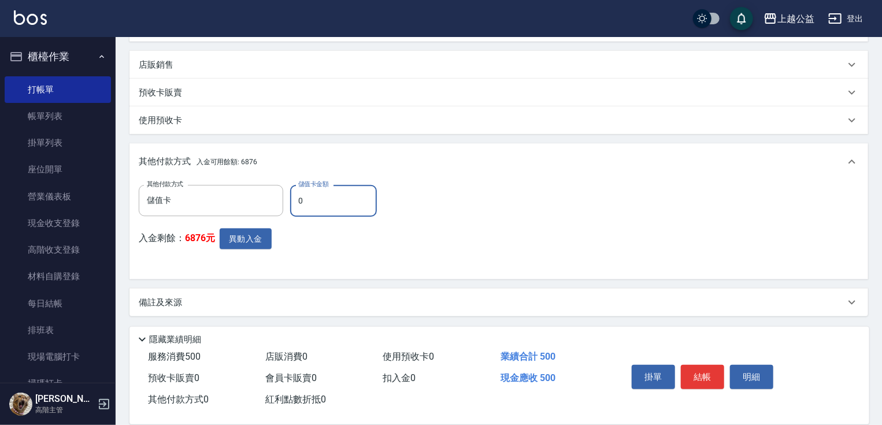
click at [320, 194] on input "0" at bounding box center [333, 200] width 87 height 31
type input "500"
click at [247, 245] on button "異動入金" at bounding box center [246, 238] width 52 height 21
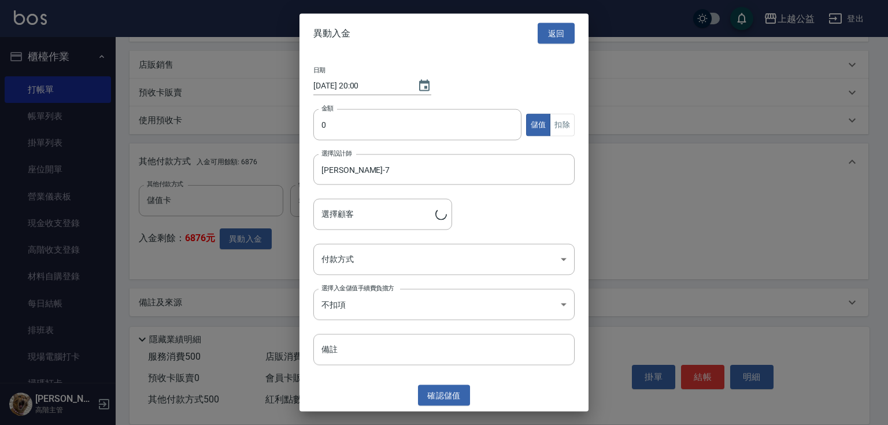
type input "[PERSON_NAME](打九折)/0980233479"
click at [382, 134] on input "0" at bounding box center [417, 124] width 208 height 31
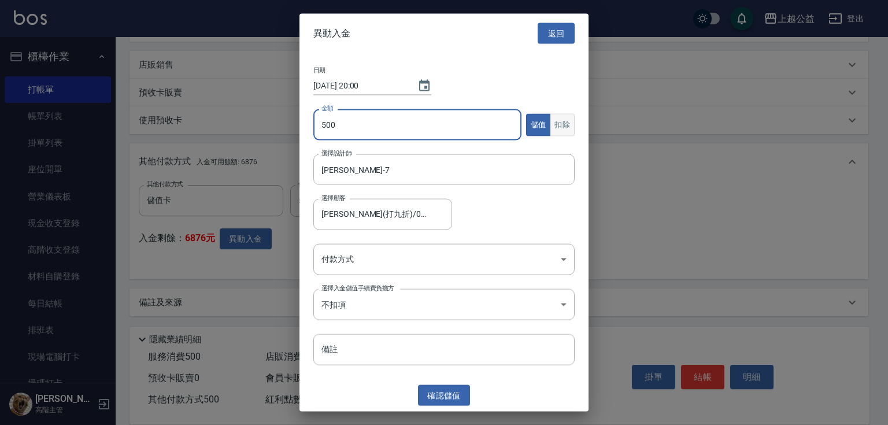
type input "500"
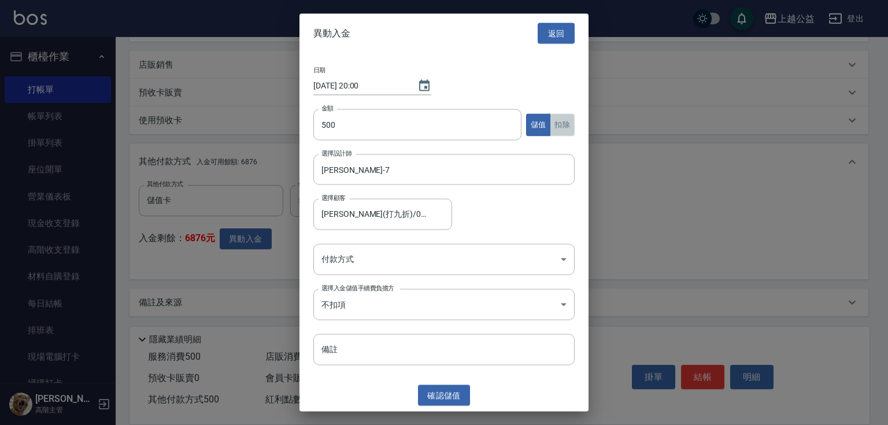
click at [554, 117] on button "扣除" at bounding box center [562, 124] width 25 height 23
click at [371, 268] on body "上越公益 登出 櫃檯作業 打帳單 帳單列表 掛單列表 座位開單 營業儀表板 現金收支登錄 高階收支登錄 材料自購登錄 每日結帳 排班表 現場電腦打卡 掃碼打卡…" at bounding box center [444, 58] width 888 height 736
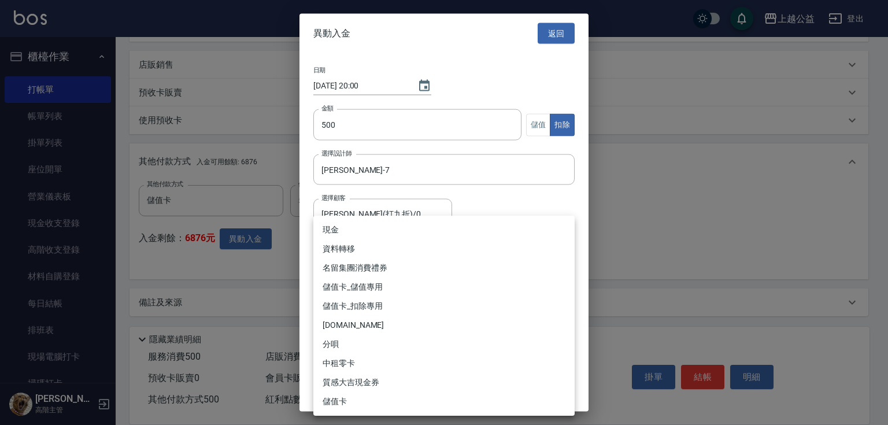
click at [361, 298] on li "儲值卡_扣除專用" at bounding box center [443, 306] width 261 height 19
type input "儲值卡_扣除專用"
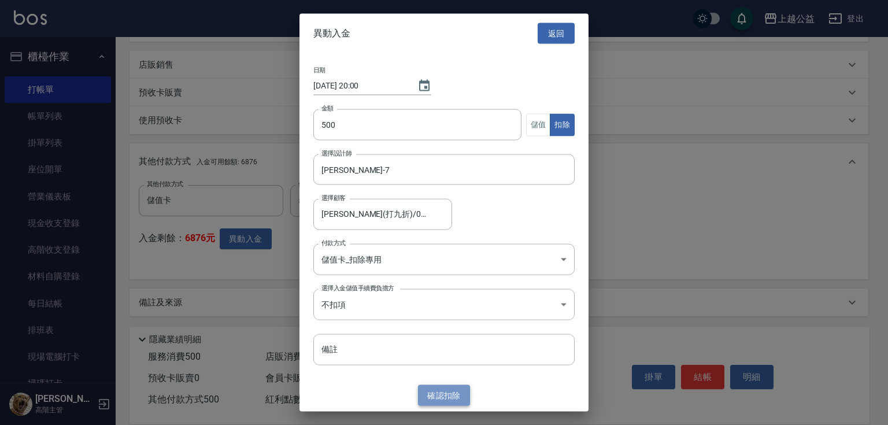
click at [457, 394] on button "確認 扣除" at bounding box center [444, 394] width 52 height 21
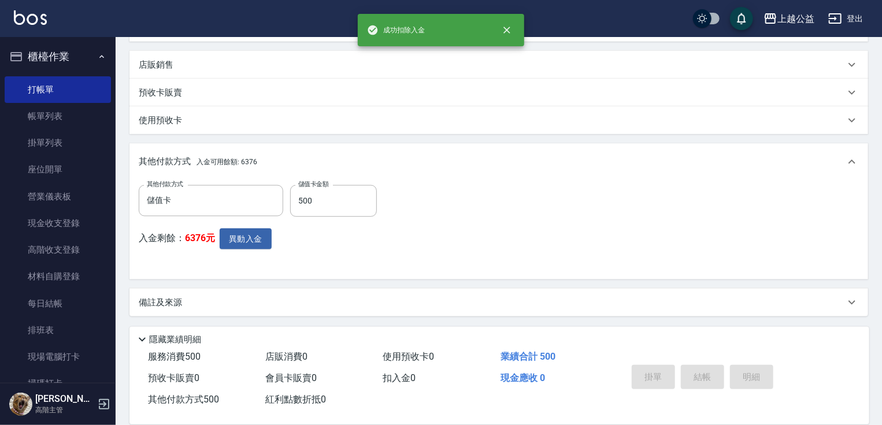
type input "[DATE] 20:00"
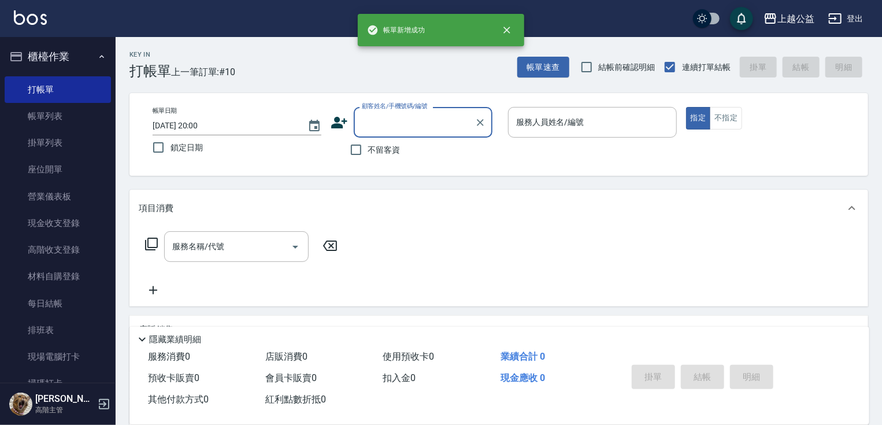
scroll to position [0, 0]
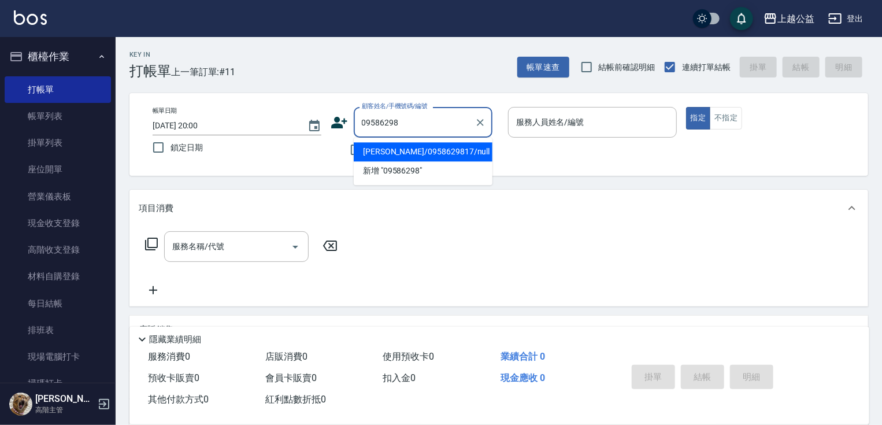
type input "[PERSON_NAME]/0958629817/null"
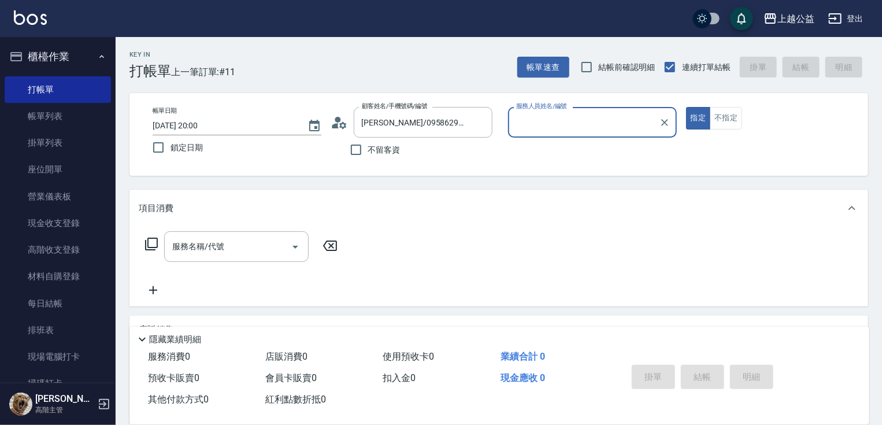
type input "[PERSON_NAME]-7"
click at [686, 107] on button "指定" at bounding box center [698, 118] width 25 height 23
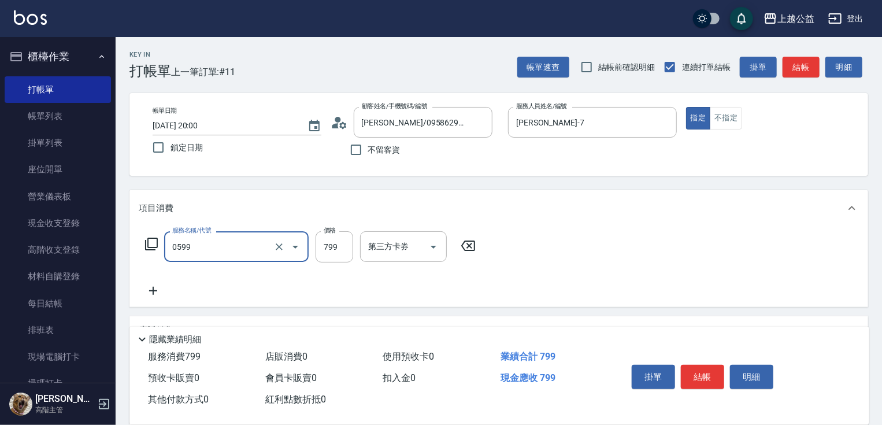
type input "精油SPA(0599)"
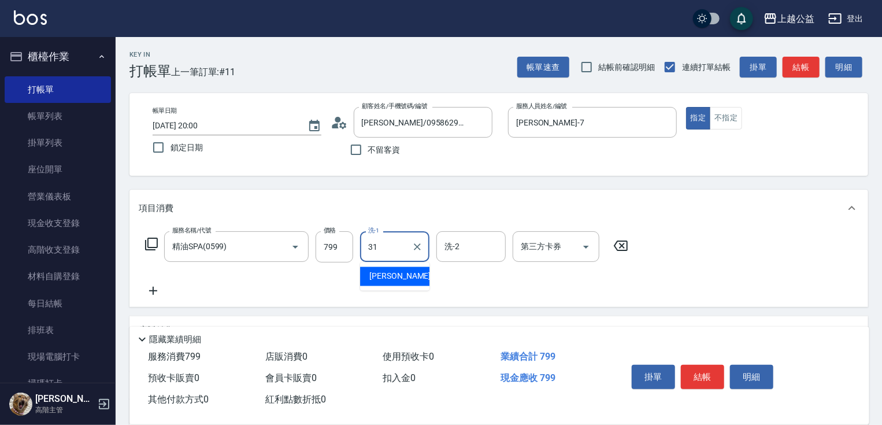
type input "[PERSON_NAME]-31"
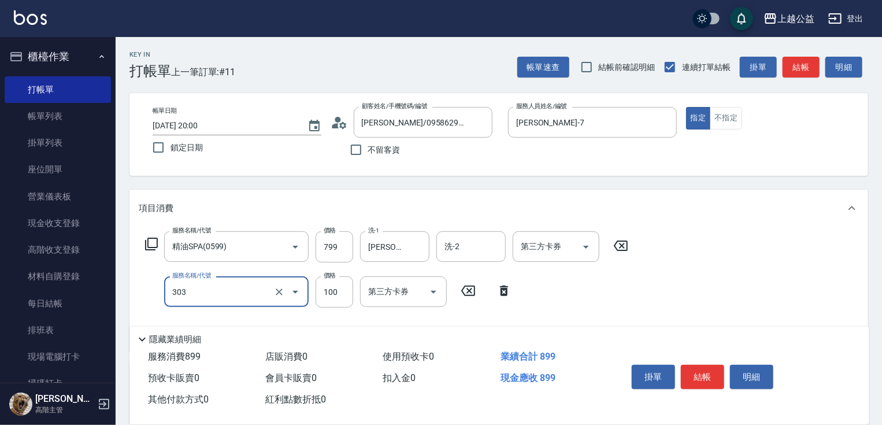
type input "剪髮(303)"
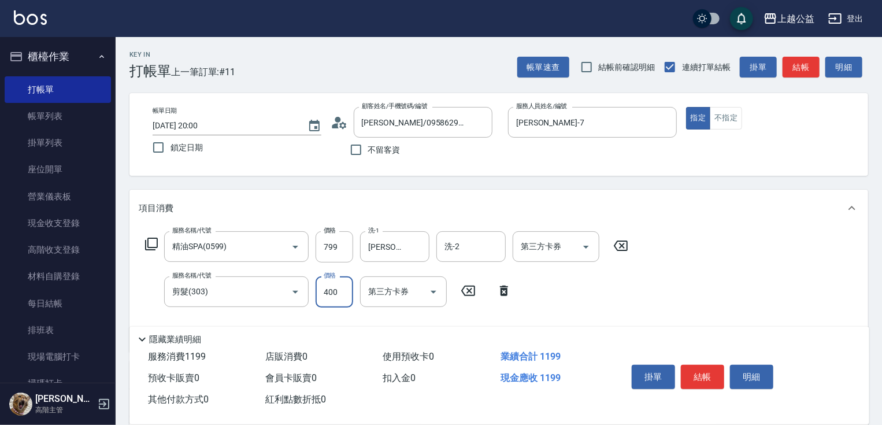
type input "400"
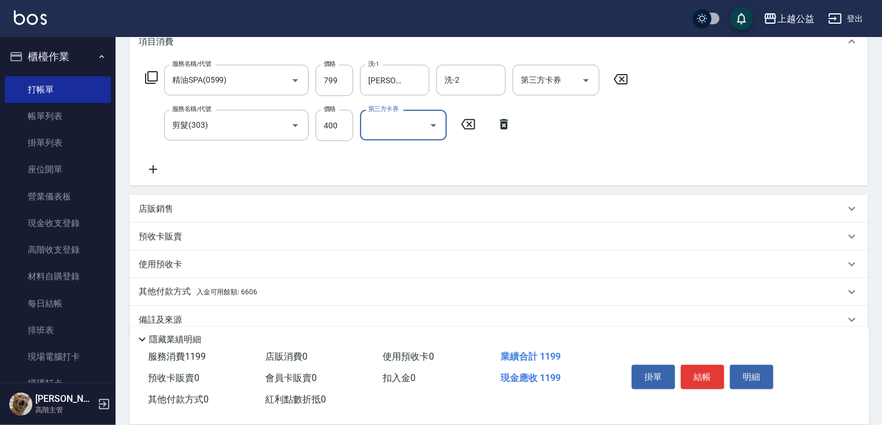
scroll to position [185, 0]
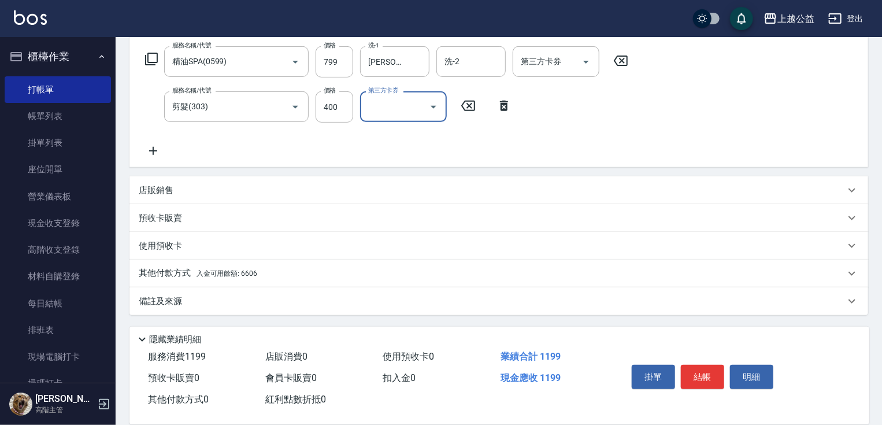
click at [206, 271] on span "入金可用餘額: 6606" at bounding box center [227, 273] width 61 height 8
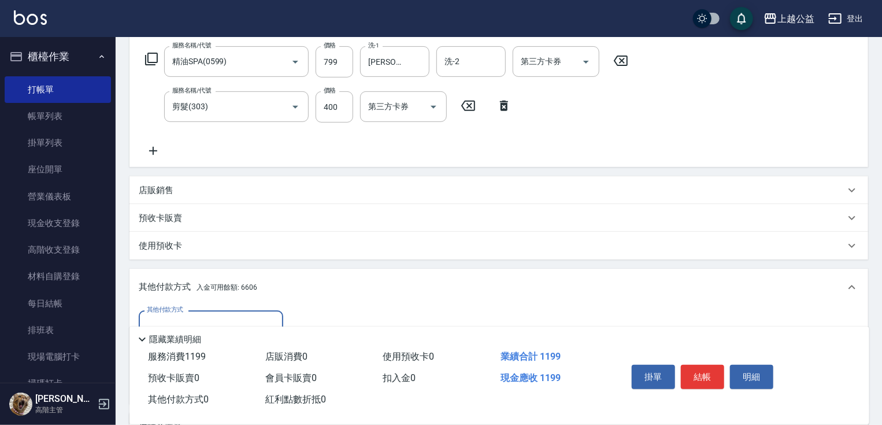
scroll to position [0, 0]
drag, startPoint x: 860, startPoint y: 246, endPoint x: 883, endPoint y: 253, distance: 24.0
click at [882, 252] on html "上越公益 登出 櫃檯作業 打帳單 帳單列表 掛單列表 座位開單 營業儀表板 現金收支登錄 高階收支登錄 材料自購登錄 每日結帳 排班表 現場電腦打卡 掃碼打卡…" at bounding box center [441, 183] width 882 height 736
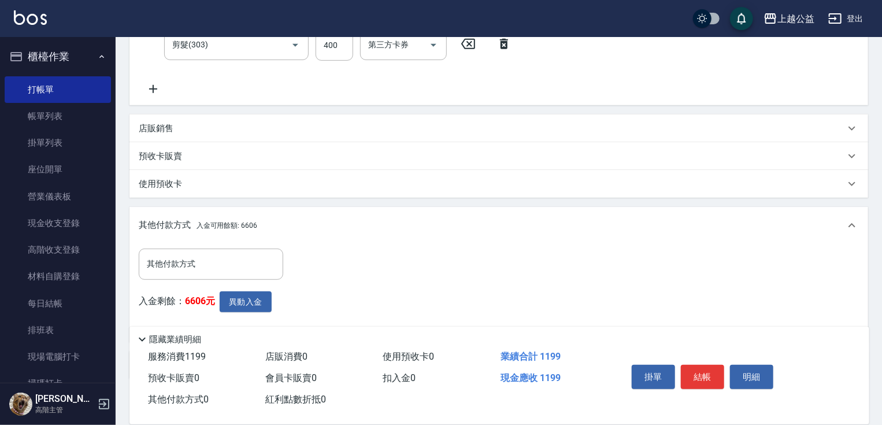
scroll to position [247, 0]
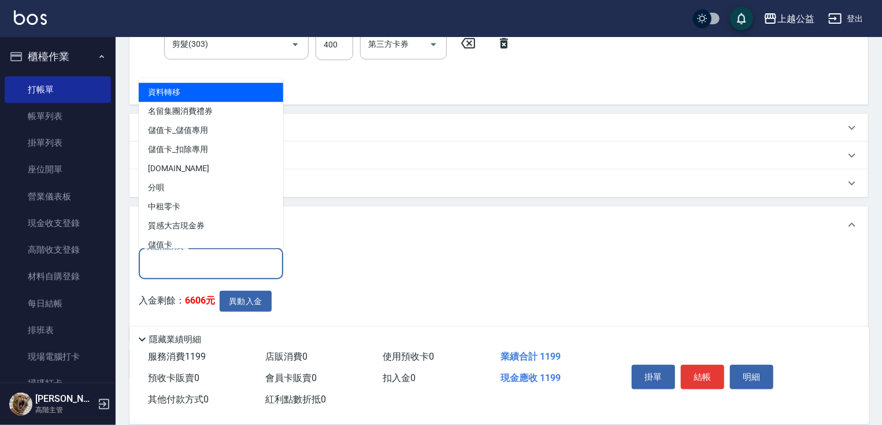
click at [238, 256] on input "其他付款方式" at bounding box center [211, 263] width 134 height 20
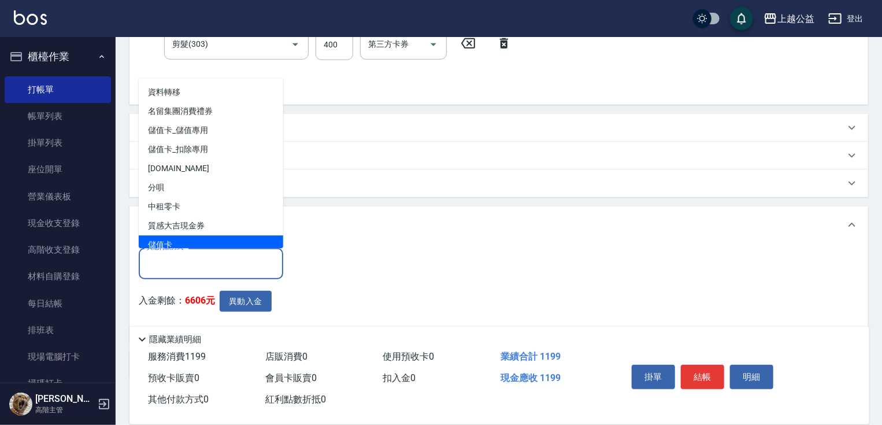
click at [201, 238] on span "儲值卡" at bounding box center [211, 244] width 145 height 19
type input "儲值卡"
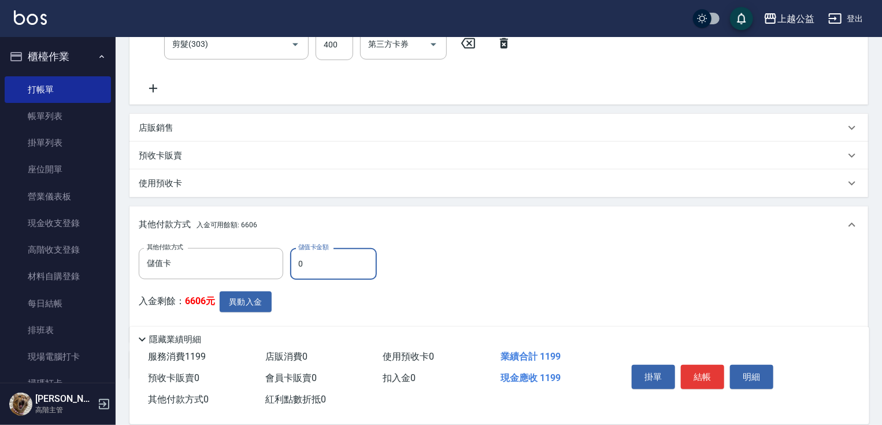
click at [330, 245] on div "其他付款方式 儲值卡 其他付款方式 儲值卡金額 0 儲值卡金額 入金剩餘： 6606元 異動入金" at bounding box center [498, 292] width 739 height 99
click at [330, 259] on input "0" at bounding box center [333, 263] width 87 height 31
type input "1199"
click at [250, 297] on button "異動入金" at bounding box center [246, 301] width 52 height 21
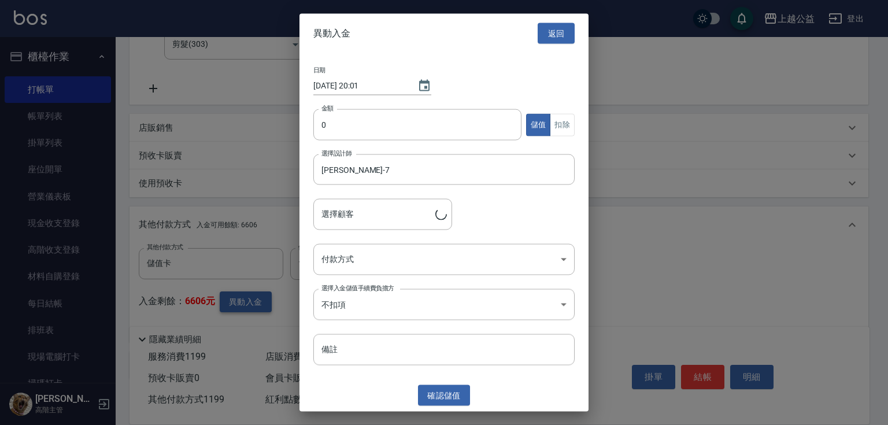
type input "[PERSON_NAME]/0958629817"
click at [360, 125] on input "0" at bounding box center [417, 124] width 208 height 31
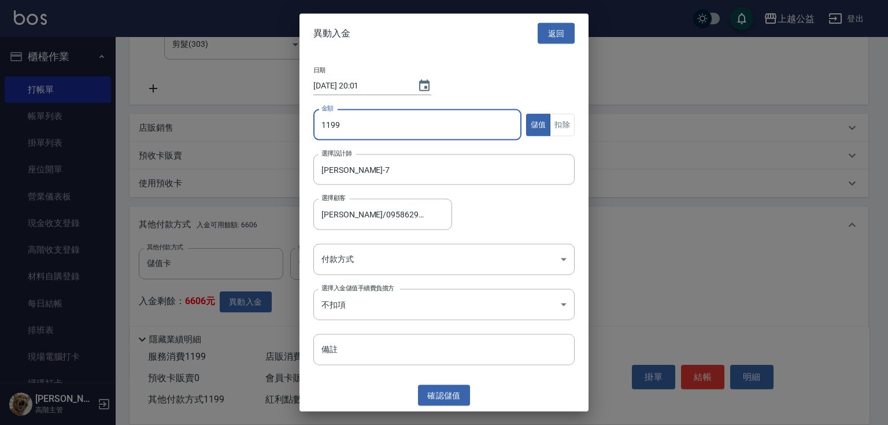
type input "1199"
drag, startPoint x: 567, startPoint y: 127, endPoint x: 560, endPoint y: 137, distance: 12.5
click at [567, 126] on button "扣除" at bounding box center [562, 124] width 25 height 23
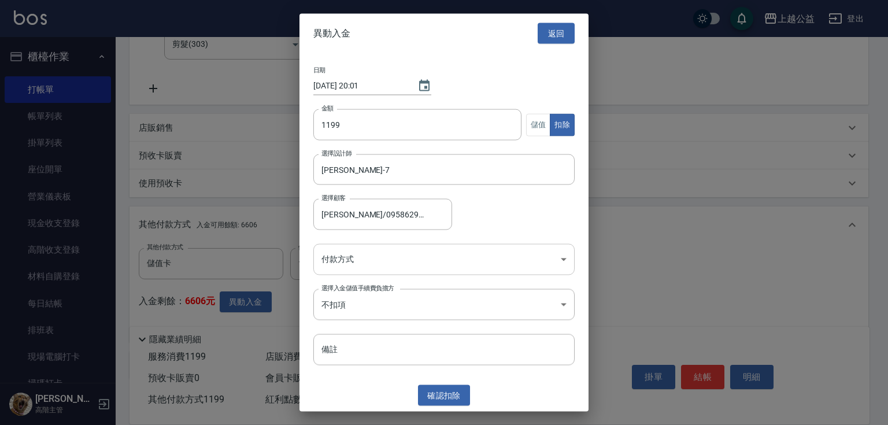
click at [326, 272] on body "上越公益 登出 櫃檯作業 打帳單 帳單列表 掛單列表 座位開單 營業儀表板 現金收支登錄 高階收支登錄 材料自購登錄 每日結帳 排班表 現場電腦打卡 掃碼打卡…" at bounding box center [444, 121] width 888 height 736
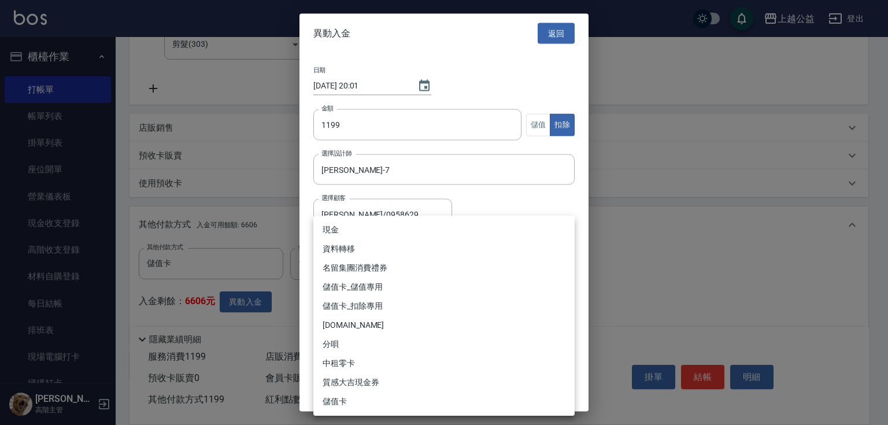
click at [358, 306] on li "儲值卡_扣除專用" at bounding box center [443, 306] width 261 height 19
type input "儲值卡_扣除專用"
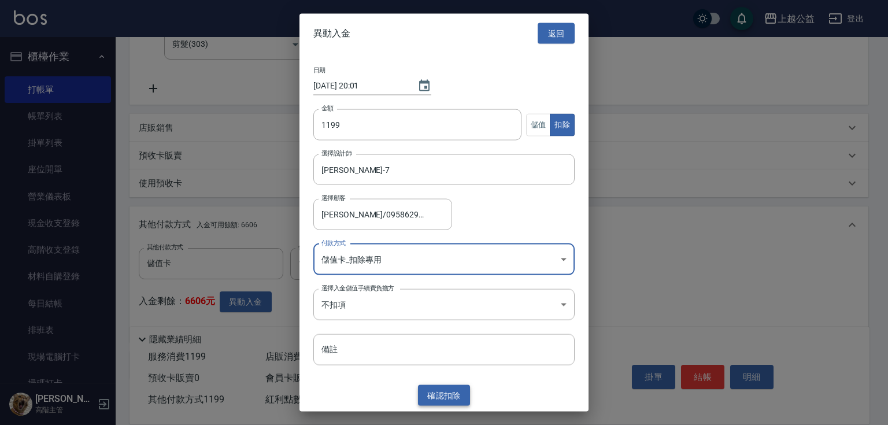
click at [458, 399] on button "確認 扣除" at bounding box center [444, 394] width 52 height 21
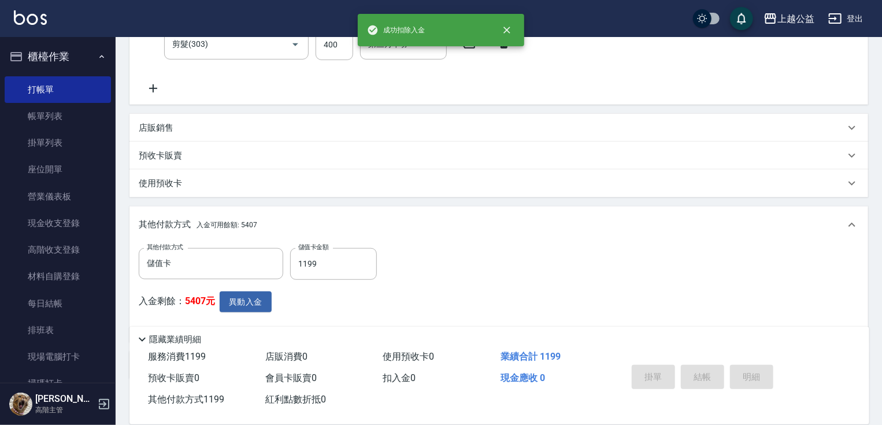
type input "[DATE] 20:01"
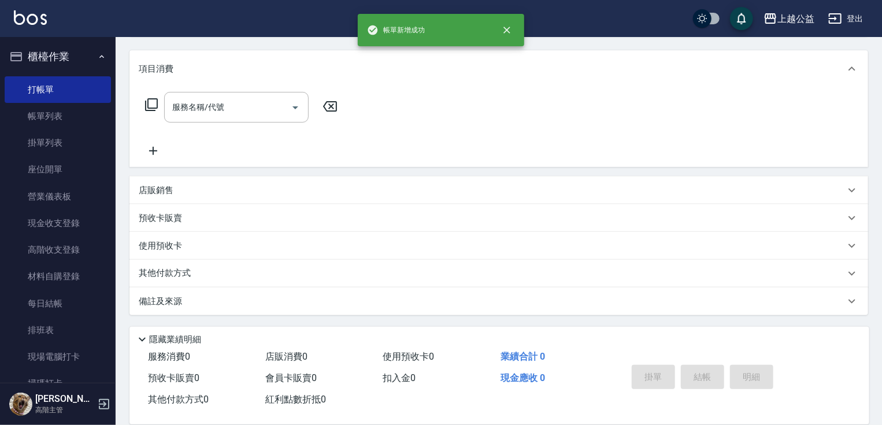
scroll to position [0, 0]
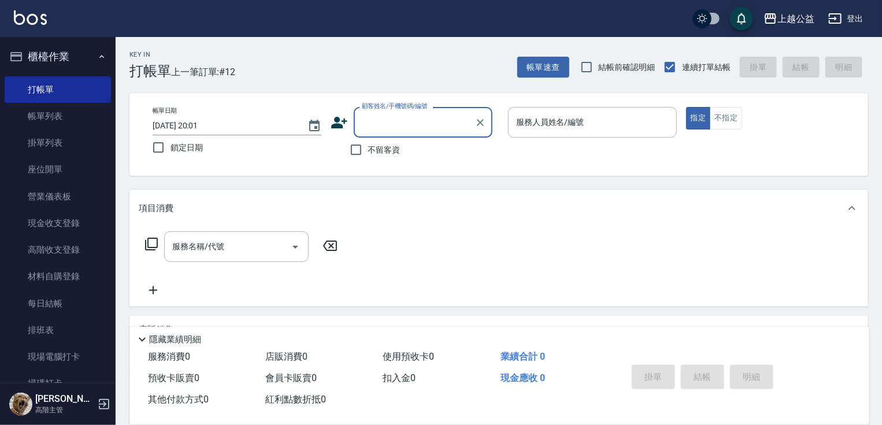
type input "7"
drag, startPoint x: 534, startPoint y: 150, endPoint x: 463, endPoint y: 129, distance: 74.3
click at [534, 150] on div "帳單日期 [DATE] 20:01 鎖定日期 顧客姓名/手機號碼/編號 顧客姓名/手機號碼/編號 不留客資 服務人員姓名/編號 服務人員姓名/編號 指定 不指定" at bounding box center [498, 134] width 711 height 55
drag, startPoint x: 375, startPoint y: 143, endPoint x: 390, endPoint y: 148, distance: 15.7
click at [376, 144] on span "不留客資" at bounding box center [384, 150] width 32 height 12
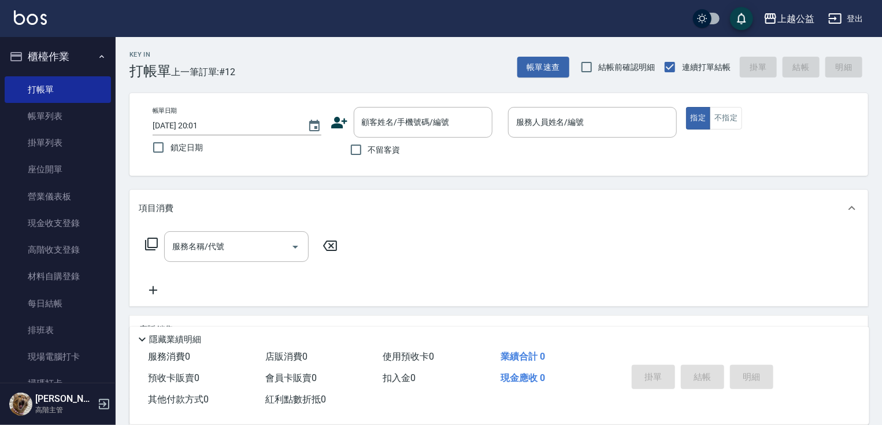
click at [368, 143] on input "不留客資" at bounding box center [356, 150] width 24 height 24
checkbox input "true"
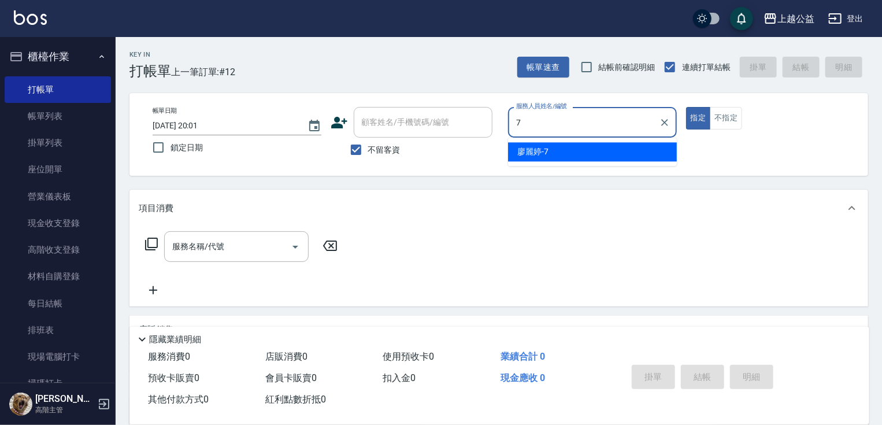
type input "[PERSON_NAME]-7"
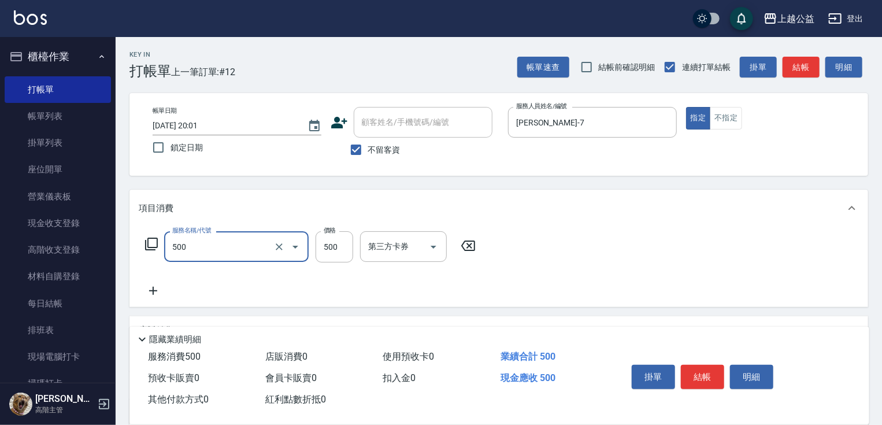
type input "洗剪500(500)"
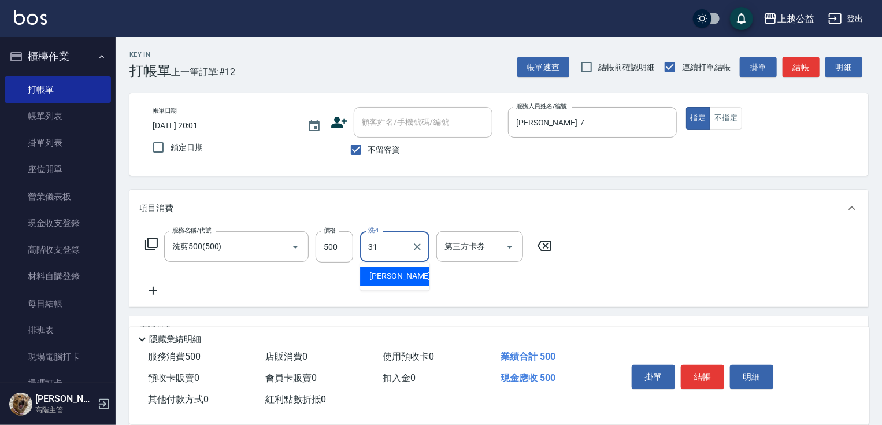
type input "[PERSON_NAME]-31"
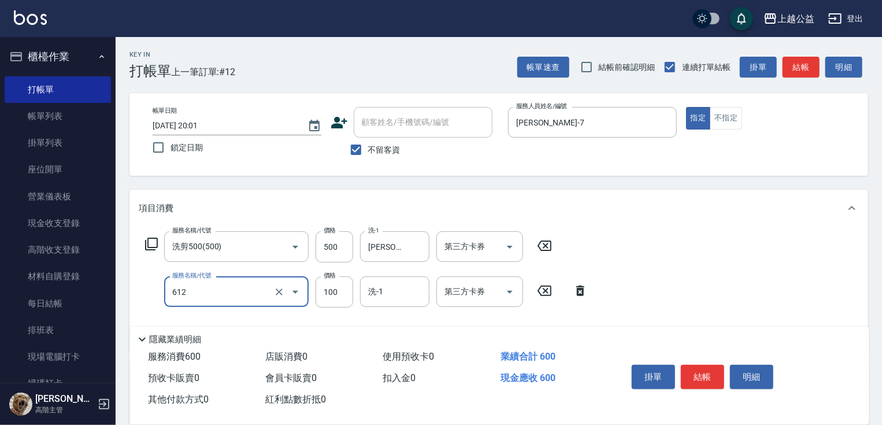
type input "造型2(612)"
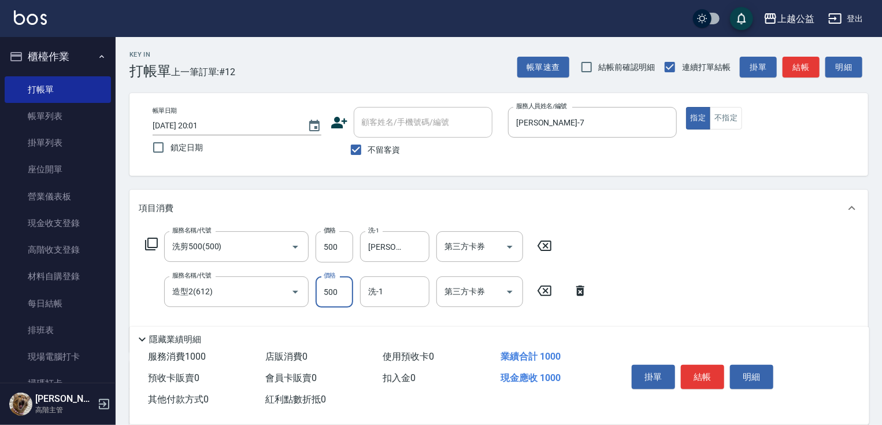
type input "500"
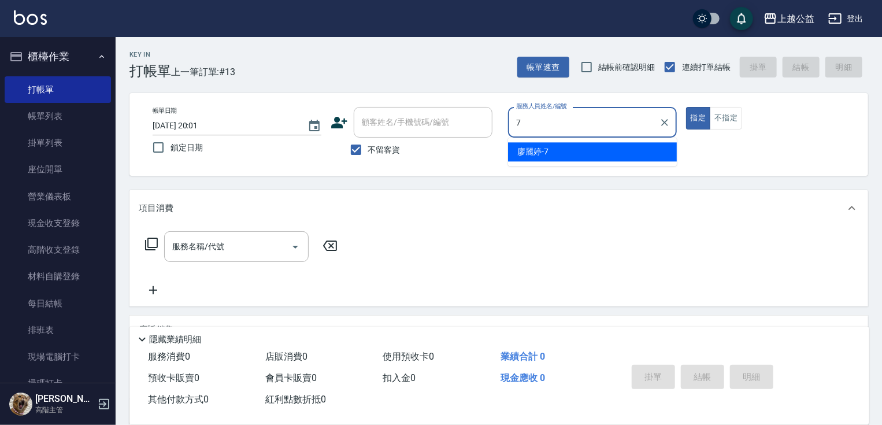
type input "[PERSON_NAME]-7"
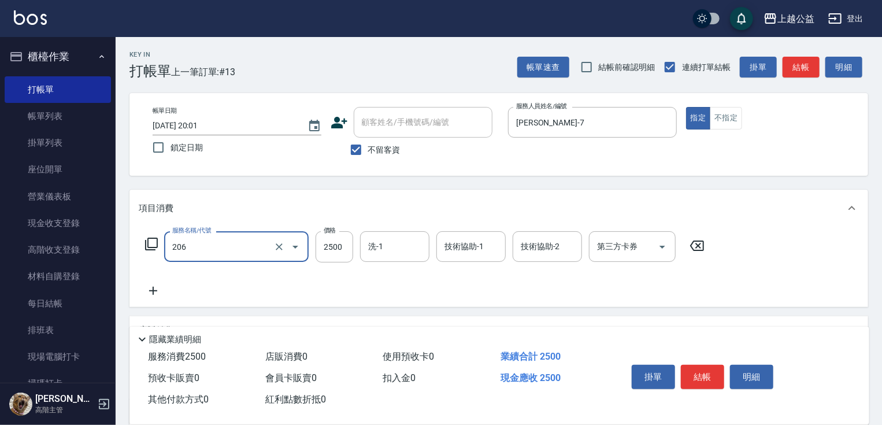
type input "燙髮(206)"
type input "2799"
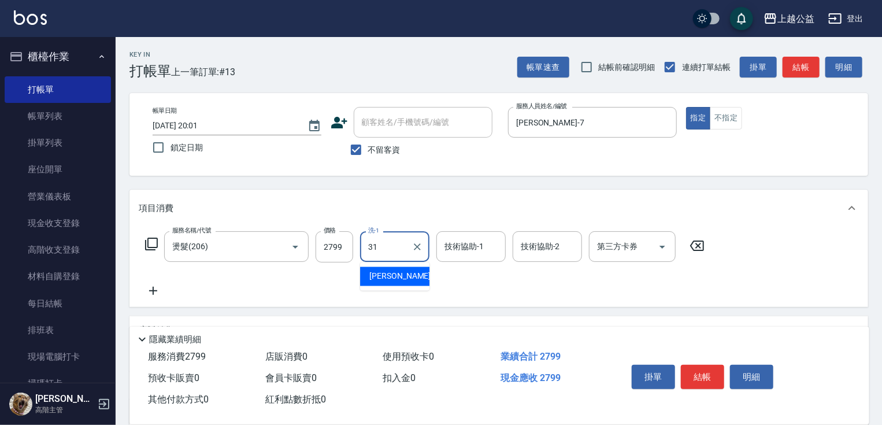
type input "[PERSON_NAME]-31"
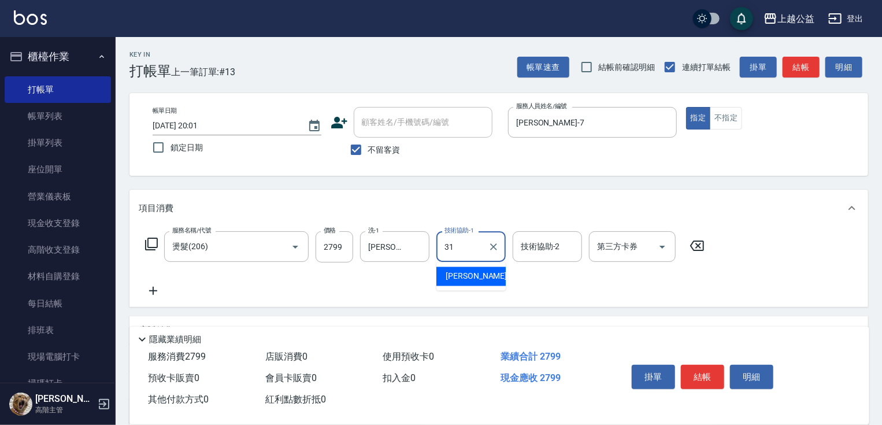
type input "[PERSON_NAME]-31"
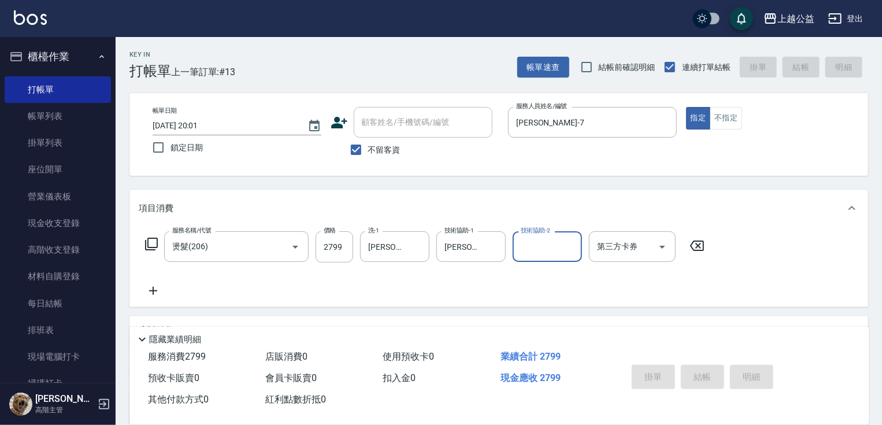
type input "[DATE] 20:02"
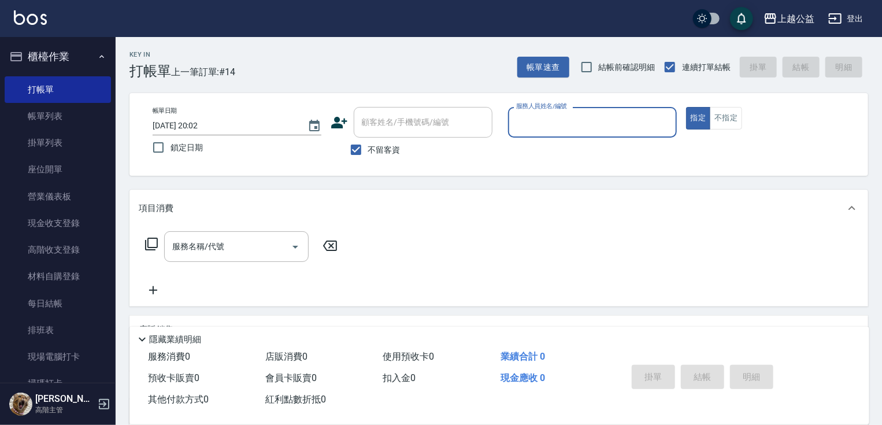
click at [377, 142] on label "不留客資" at bounding box center [372, 150] width 57 height 24
click at [368, 142] on input "不留客資" at bounding box center [356, 150] width 24 height 24
checkbox input "false"
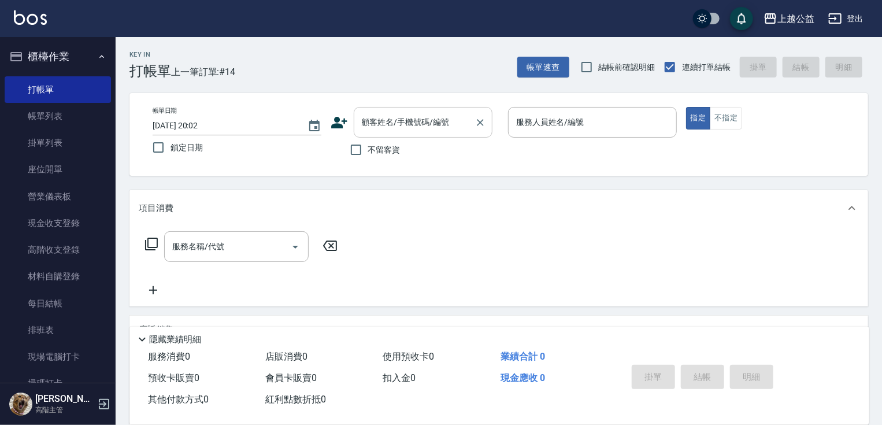
click at [391, 122] on div "顧客姓名/手機號碼/編號 顧客姓名/手機號碼/編號" at bounding box center [423, 122] width 139 height 31
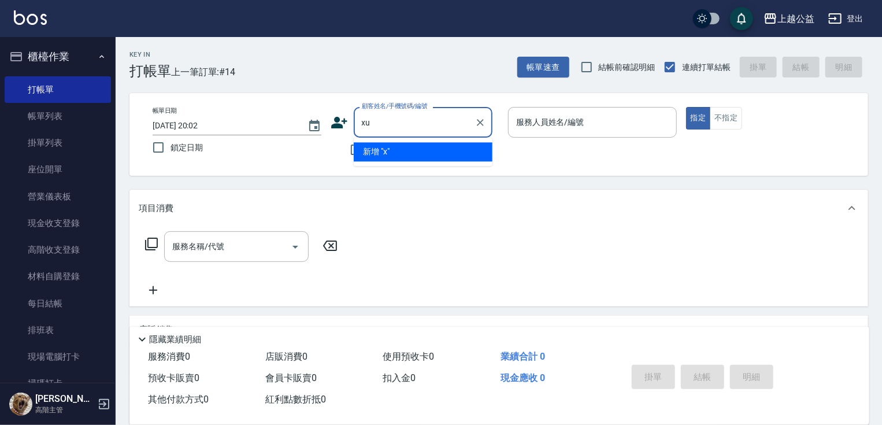
type input "x"
click at [388, 150] on li "[PERSON_NAME]/0930125622/null" at bounding box center [423, 151] width 139 height 19
type input "[PERSON_NAME]/0930125622/null"
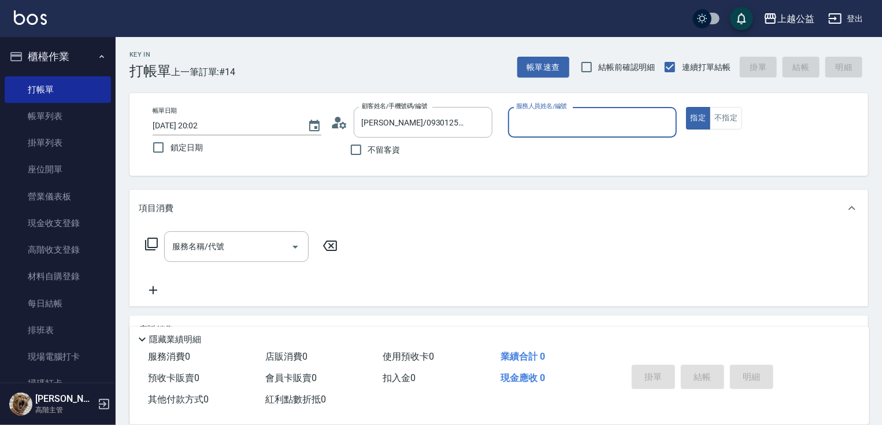
type input "[PERSON_NAME]-7"
click at [686, 107] on button "指定" at bounding box center [698, 118] width 25 height 23
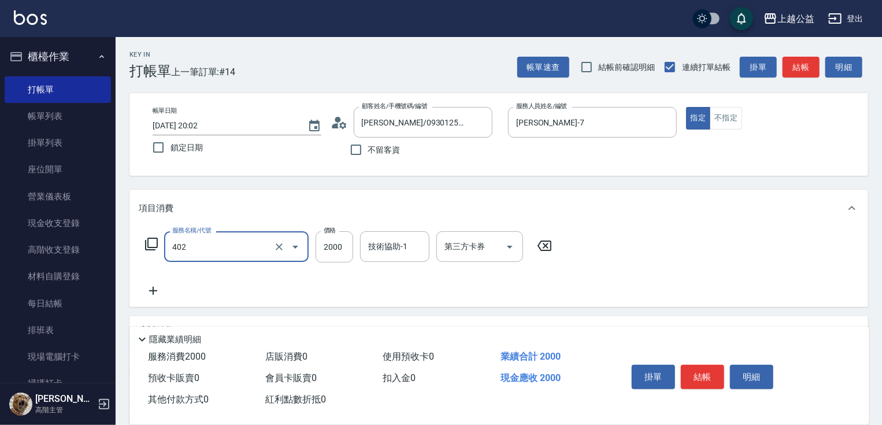
type input "黑耀光護髮(402)"
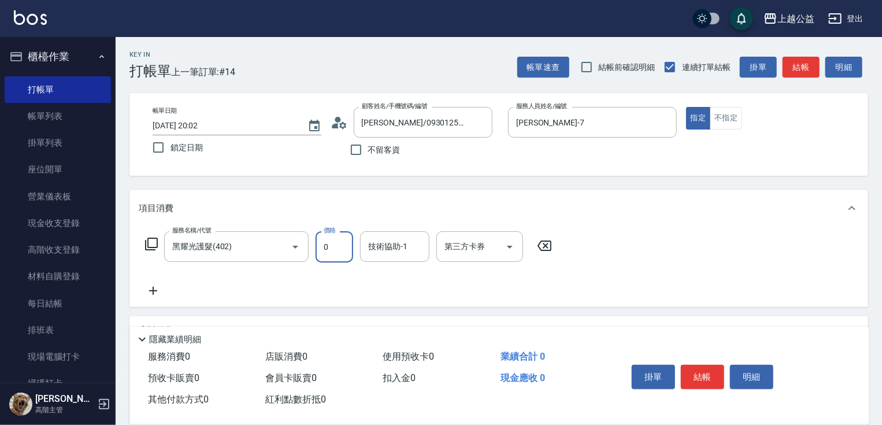
type input "0"
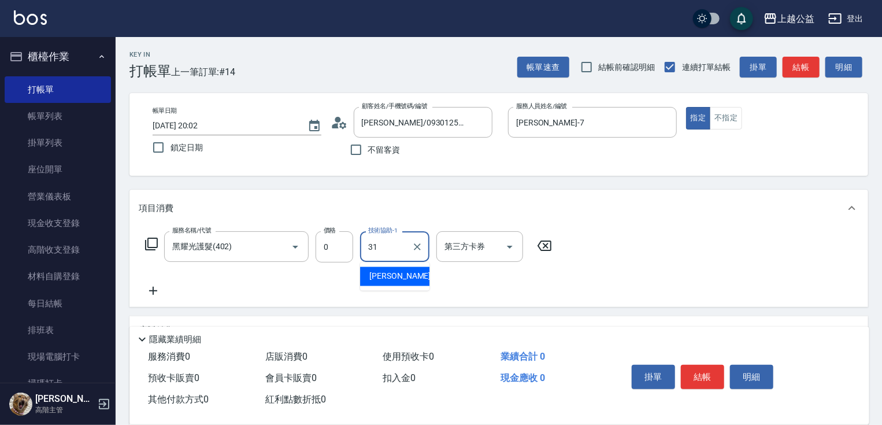
type input "[PERSON_NAME]-31"
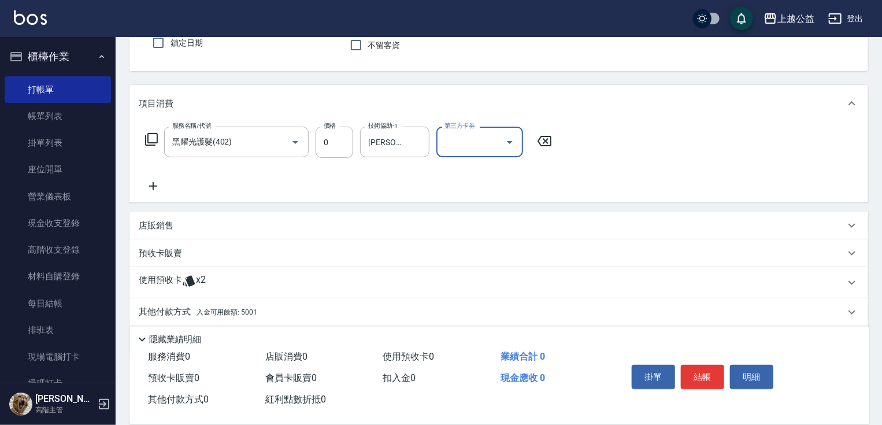
scroll to position [143, 0]
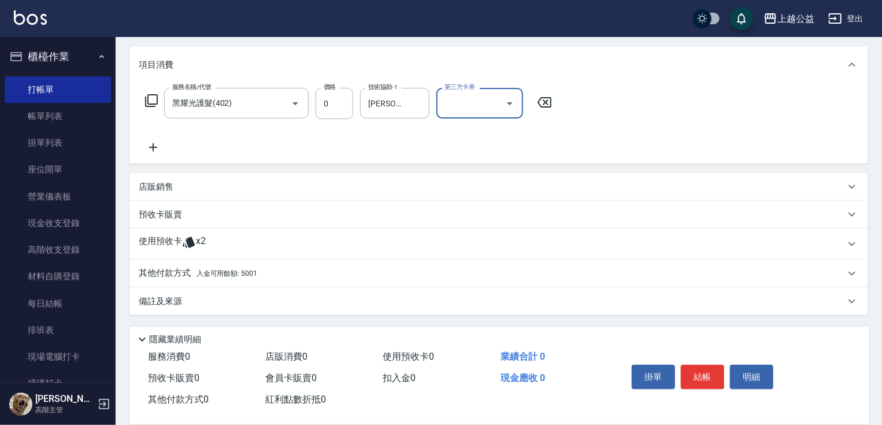
click at [194, 247] on icon at bounding box center [189, 242] width 14 height 14
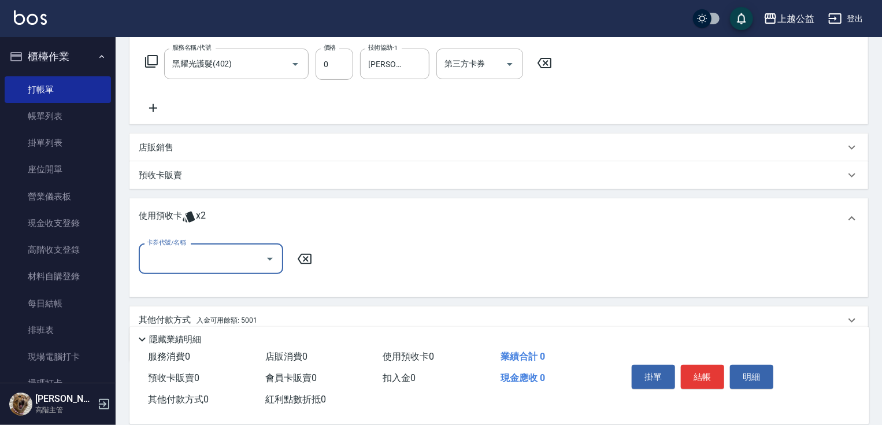
scroll to position [187, 0]
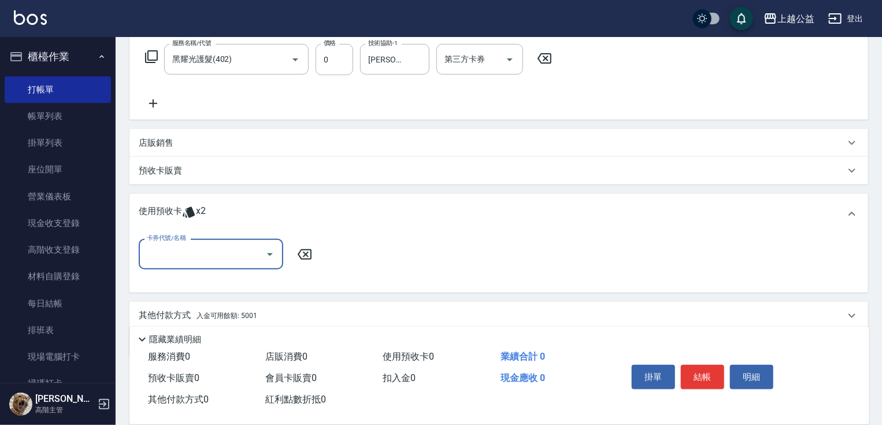
click at [222, 256] on input "卡券代號/名稱" at bounding box center [202, 254] width 117 height 20
click at [210, 282] on div "護髮包卡 剩餘2張" at bounding box center [211, 283] width 145 height 19
type input "護髮包卡"
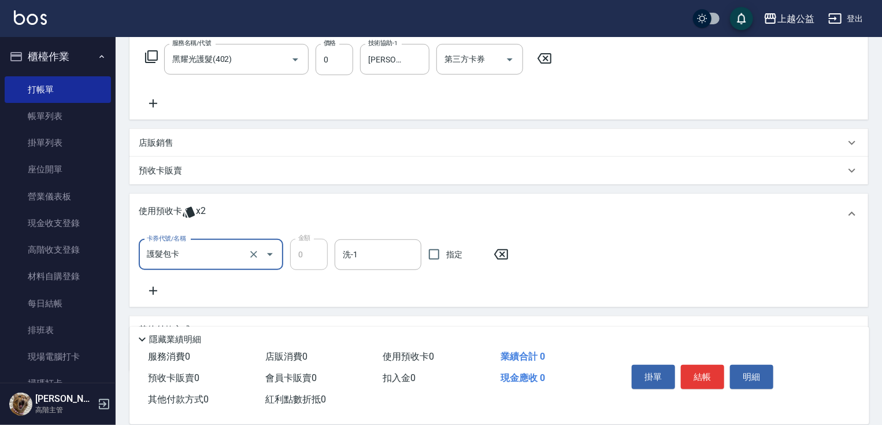
click at [453, 254] on span "指定" at bounding box center [454, 255] width 16 height 12
click at [446, 254] on input "指定" at bounding box center [434, 254] width 24 height 24
click at [453, 254] on span "指定" at bounding box center [454, 255] width 16 height 12
click at [446, 254] on input "指定" at bounding box center [434, 254] width 24 height 24
checkbox input "false"
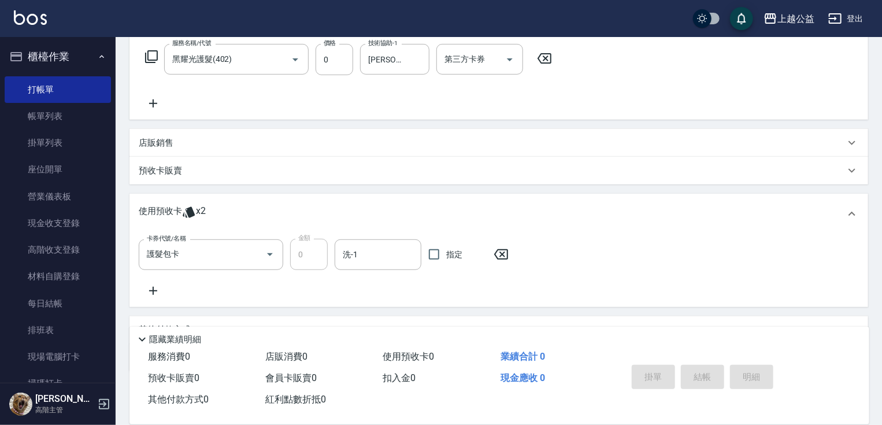
type input "[DATE] 20:03"
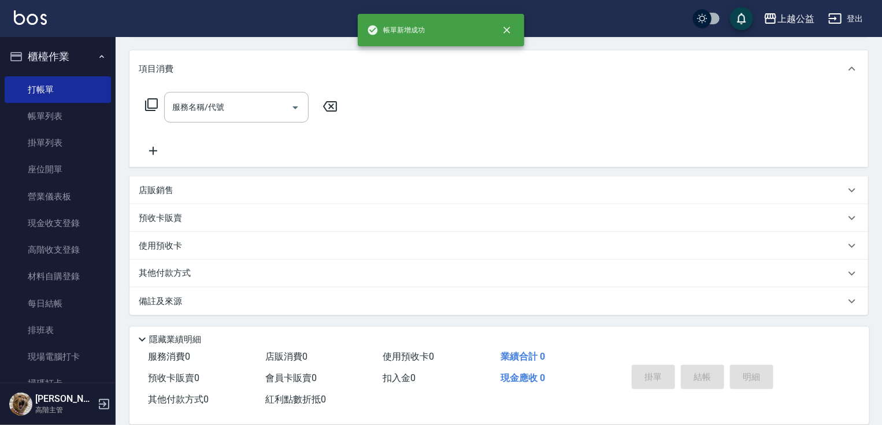
scroll to position [0, 0]
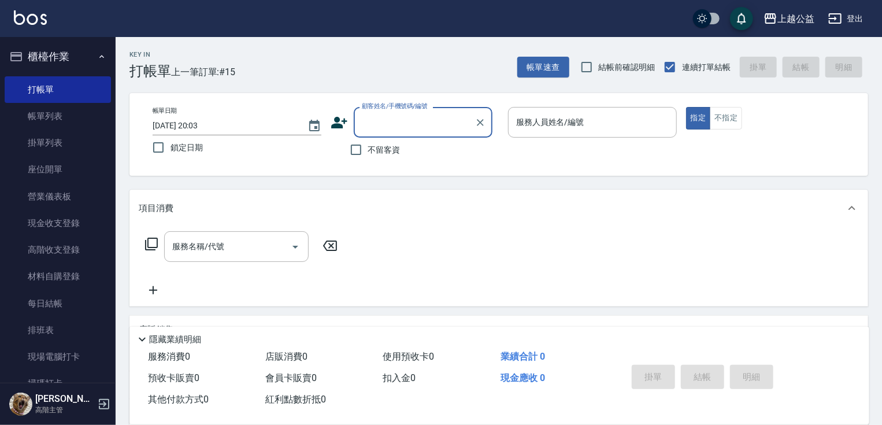
click at [408, 125] on input "顧客姓名/手機號碼/編號" at bounding box center [414, 122] width 111 height 20
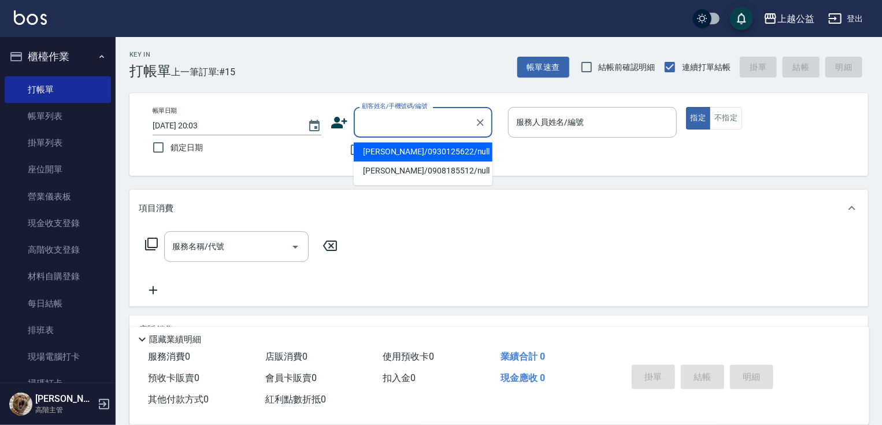
click at [397, 153] on li "[PERSON_NAME]/0930125622/null" at bounding box center [423, 151] width 139 height 19
type input "[PERSON_NAME]/0930125622/null"
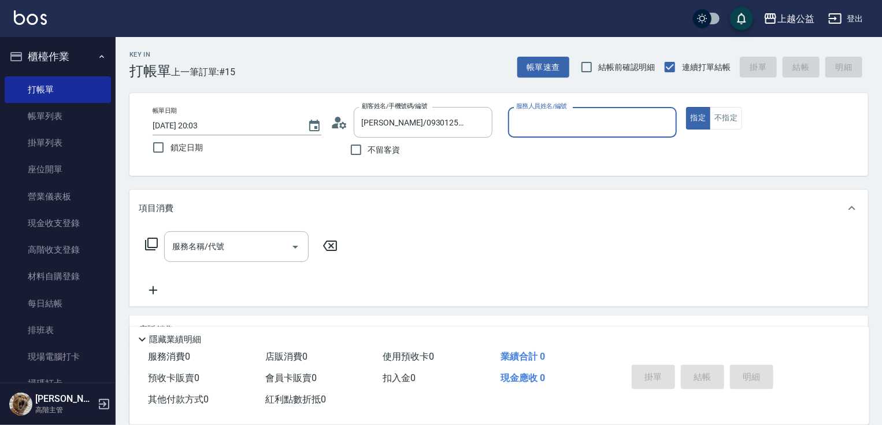
type input "[PERSON_NAME]-7"
click at [686, 107] on button "指定" at bounding box center [698, 118] width 25 height 23
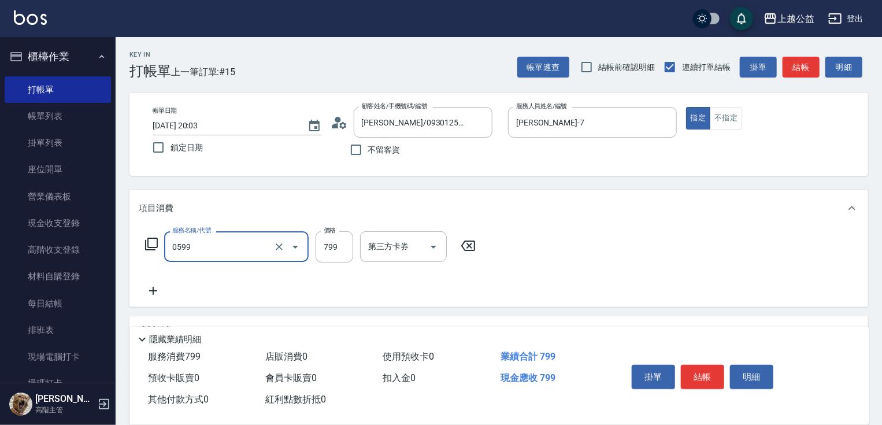
type input "精油SPA(0599)"
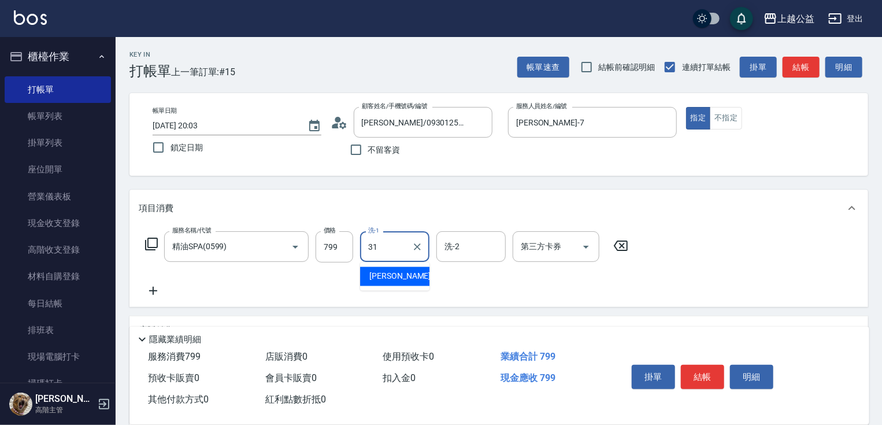
type input "[PERSON_NAME]-31"
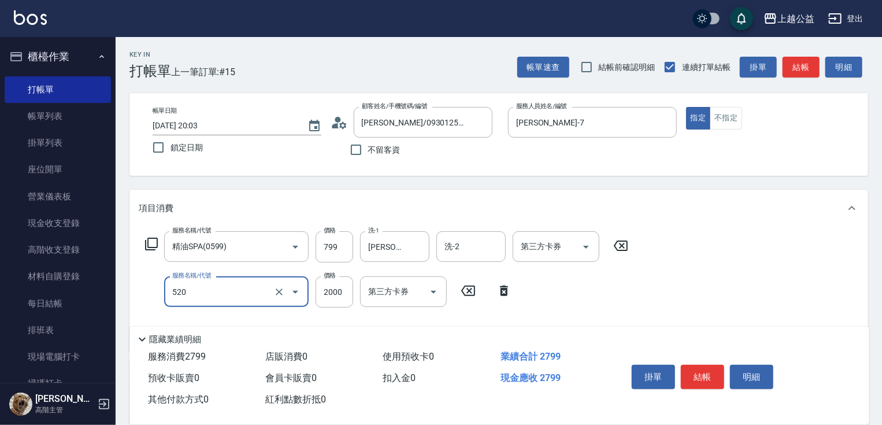
type input "繽紛染髮(520)"
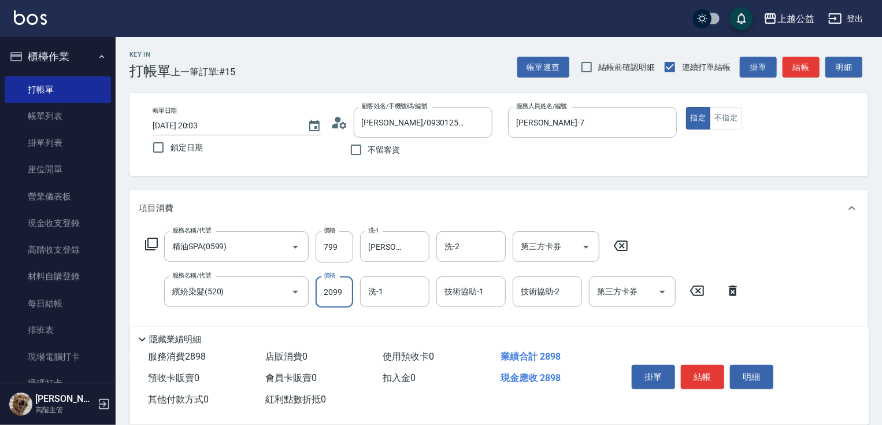
type input "2099"
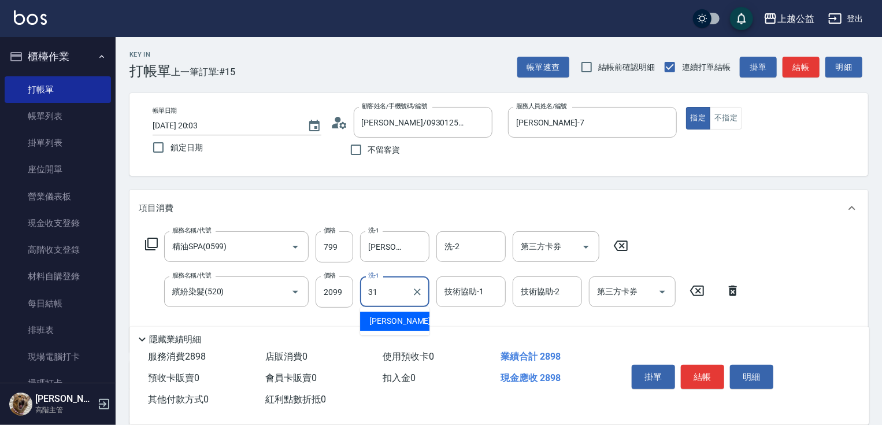
type input "[PERSON_NAME]-31"
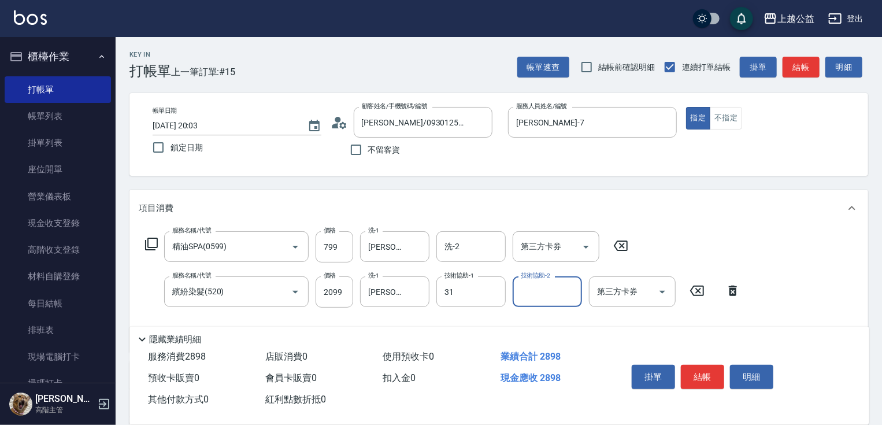
type input "[PERSON_NAME]-31"
type input "剪髮(303)"
type input "400"
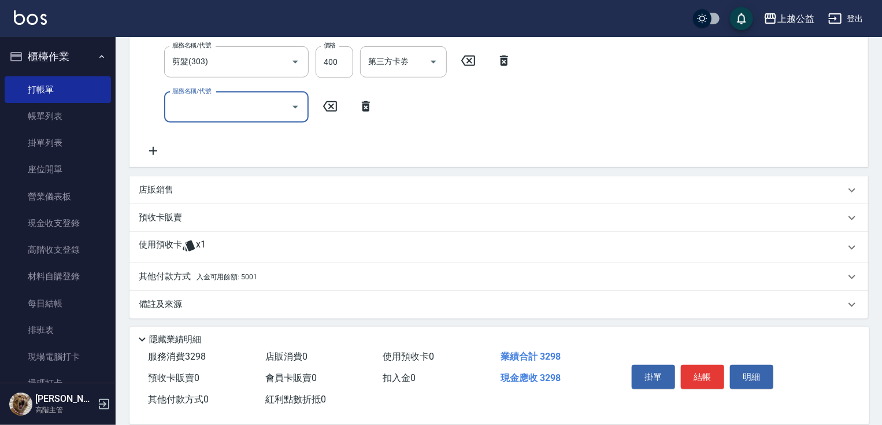
scroll to position [278, 0]
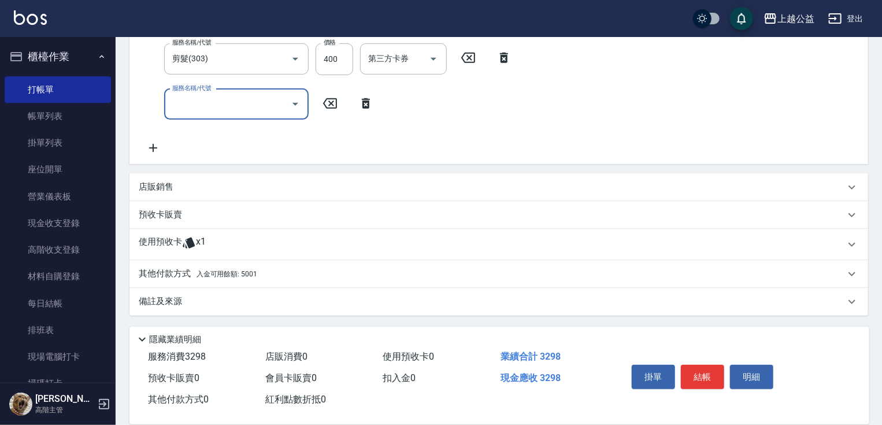
click at [235, 275] on span "入金可用餘額: 5001" at bounding box center [227, 274] width 61 height 8
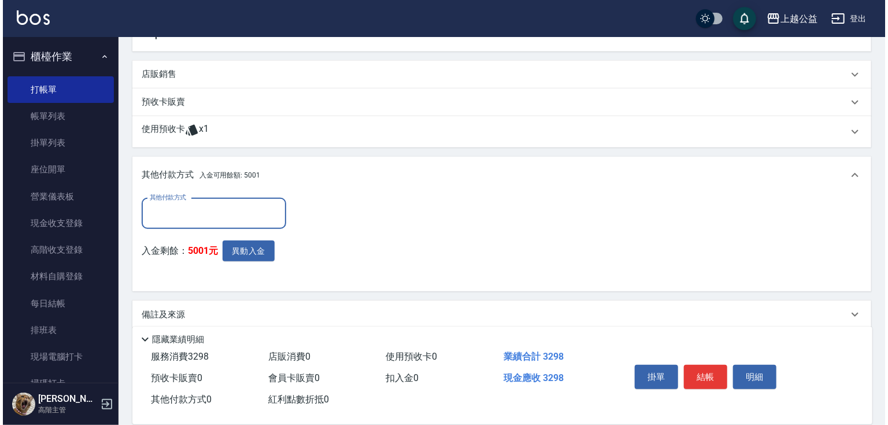
scroll to position [398, 0]
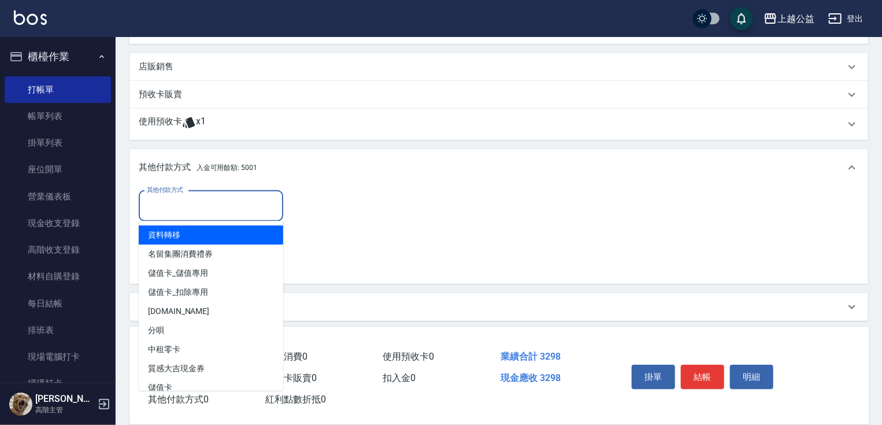
click at [191, 206] on input "其他付款方式" at bounding box center [211, 206] width 134 height 20
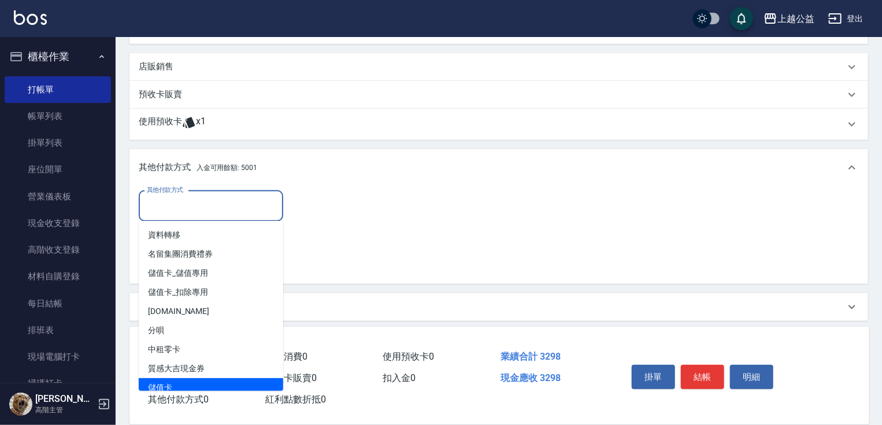
click at [193, 382] on span "儲值卡" at bounding box center [211, 387] width 145 height 19
type input "儲值卡"
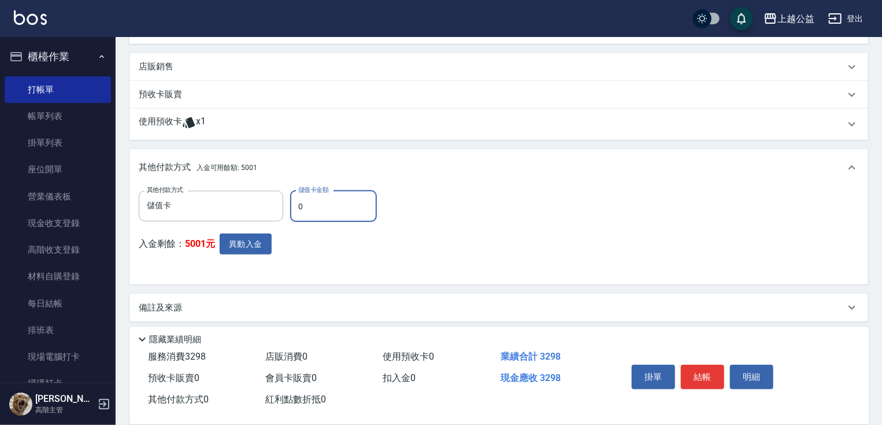
click at [351, 207] on input "0" at bounding box center [333, 206] width 87 height 31
type input "3298"
click at [242, 238] on button "異動入金" at bounding box center [246, 244] width 52 height 21
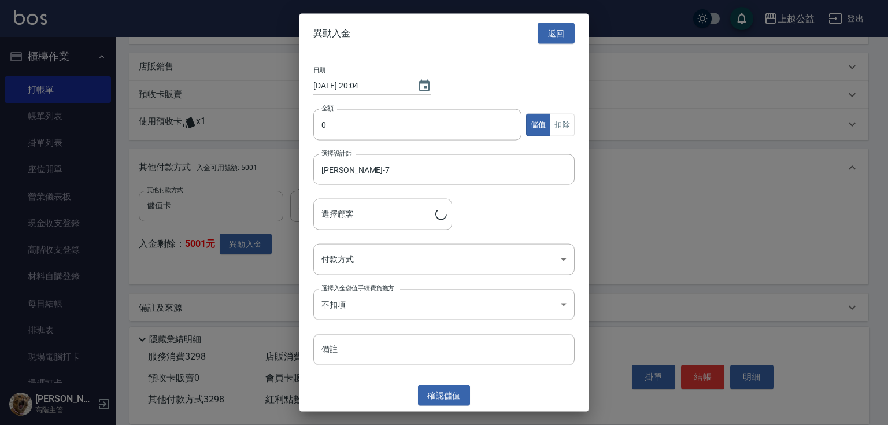
type input "[PERSON_NAME]/0930125622"
click at [356, 129] on input "0" at bounding box center [417, 124] width 208 height 31
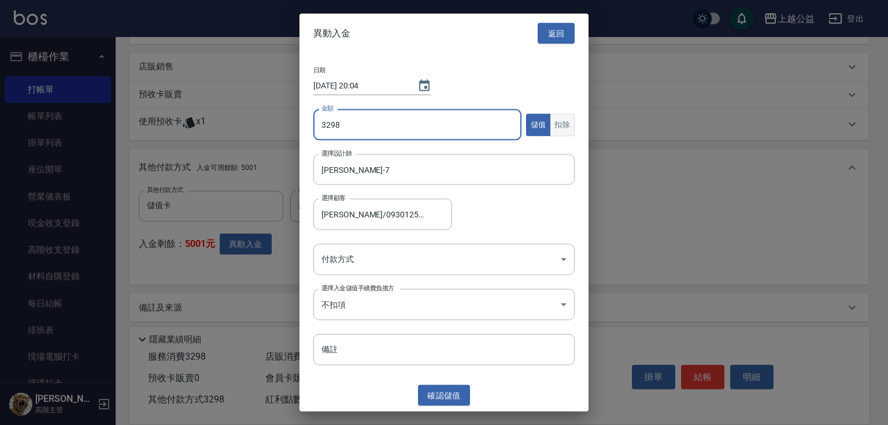
type input "3298"
click at [558, 129] on button "扣除" at bounding box center [562, 124] width 25 height 23
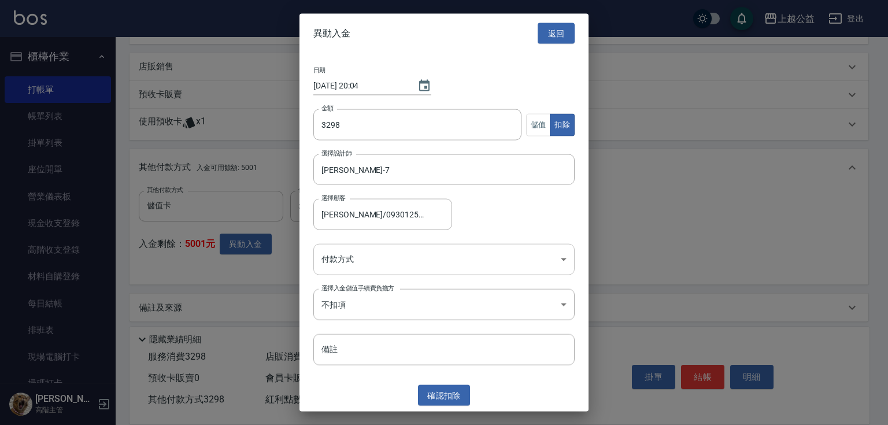
click at [387, 258] on body "上越公益 登出 櫃檯作業 打帳單 帳單列表 掛單列表 座位開單 營業儀表板 現金收支登錄 高階收支登錄 材料自購登錄 每日結帳 排班表 現場電腦打卡 掃碼打卡…" at bounding box center [444, 17] width 888 height 830
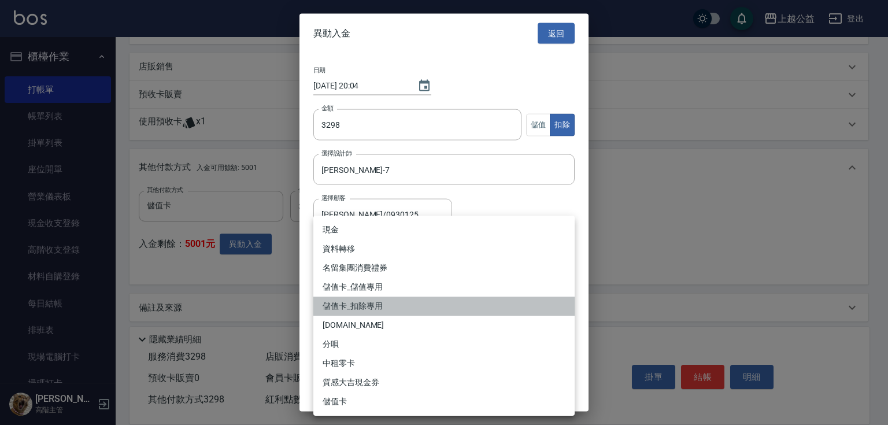
click at [361, 313] on li "儲值卡_扣除專用" at bounding box center [443, 306] width 261 height 19
type input "儲值卡_扣除專用"
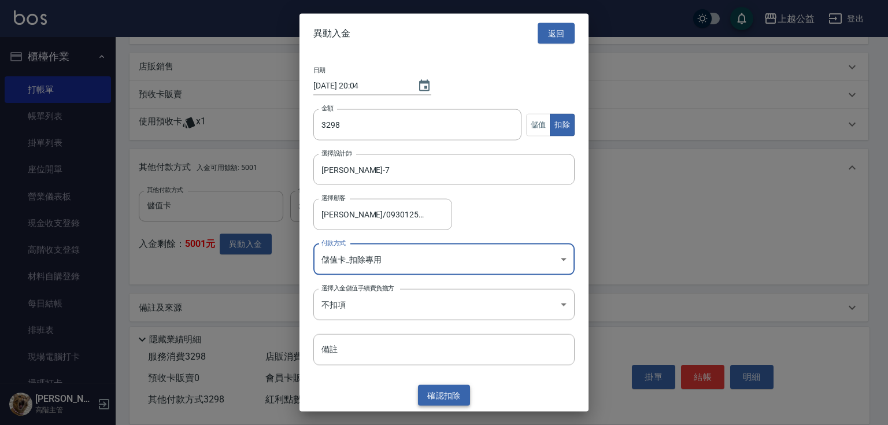
click at [436, 390] on button "確認 扣除" at bounding box center [444, 394] width 52 height 21
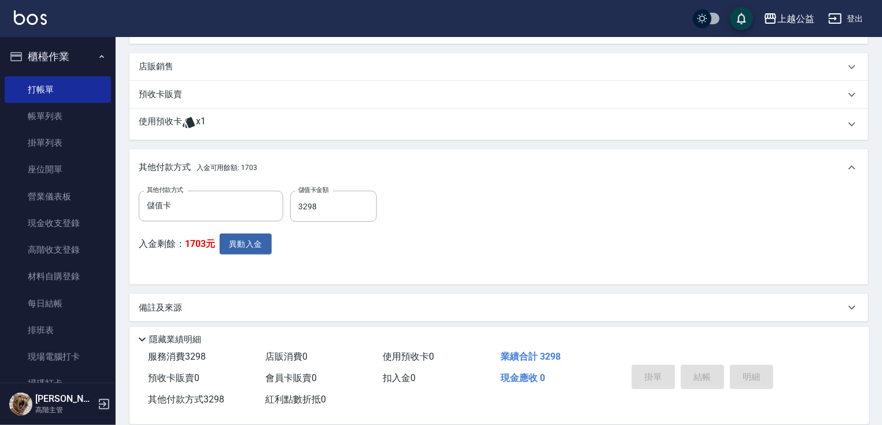
type input "[DATE] 20:04"
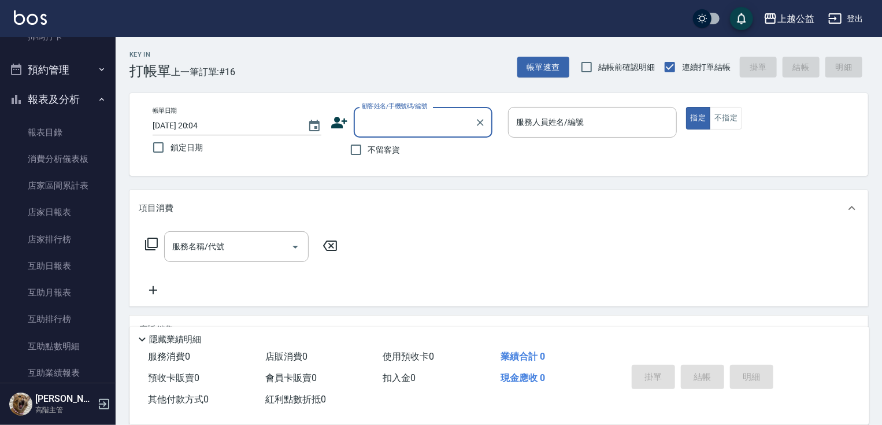
scroll to position [421, 0]
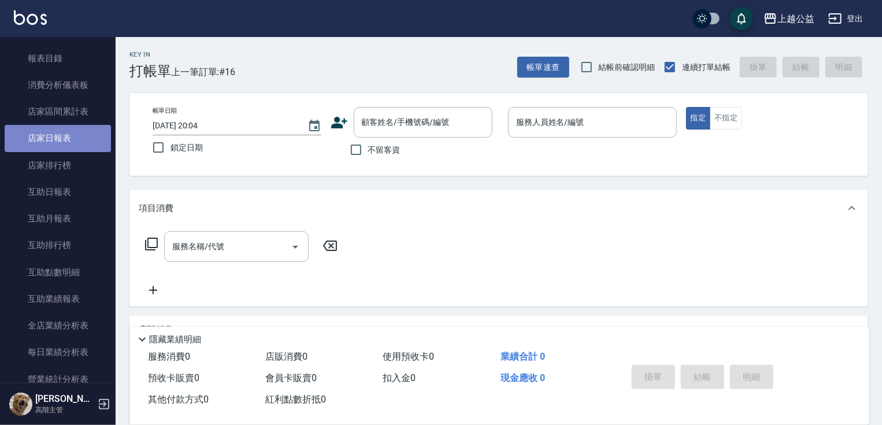
click at [76, 146] on link "店家日報表" at bounding box center [58, 138] width 106 height 27
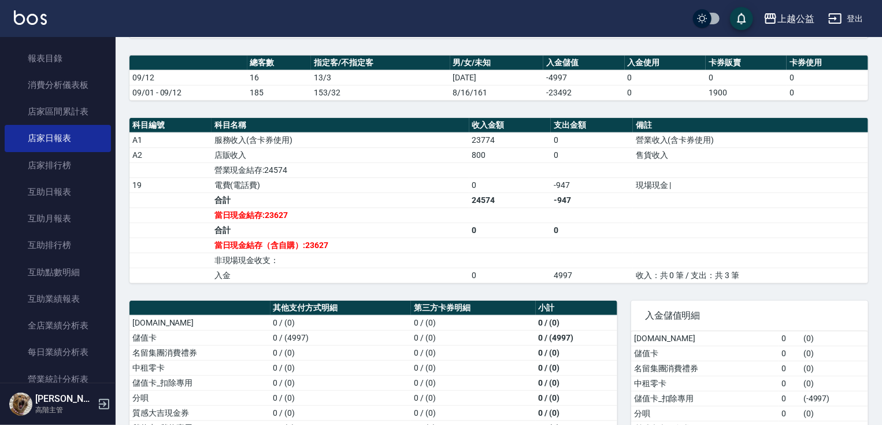
scroll to position [351, 0]
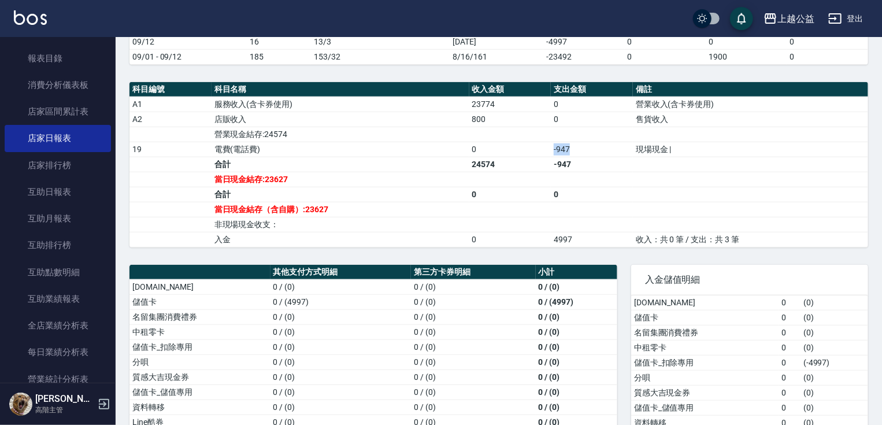
drag, startPoint x: 549, startPoint y: 149, endPoint x: 576, endPoint y: 147, distance: 26.6
click at [576, 147] on td "-947" at bounding box center [592, 149] width 82 height 15
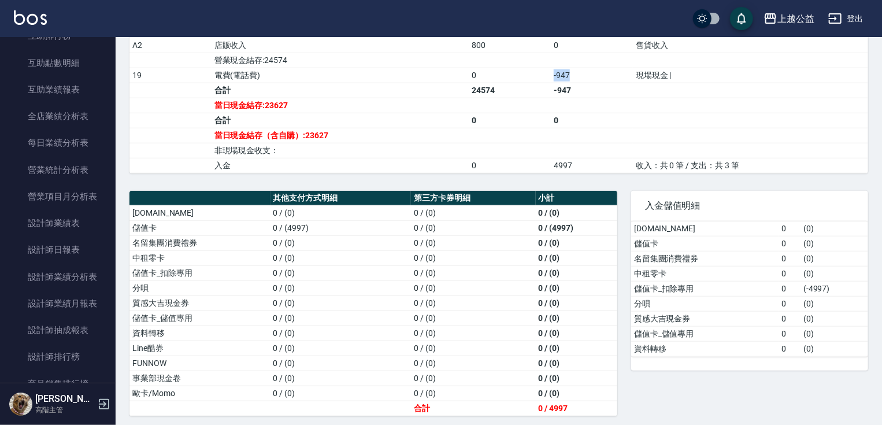
scroll to position [657, 0]
click at [75, 210] on link "設計師日報表" at bounding box center [58, 222] width 106 height 27
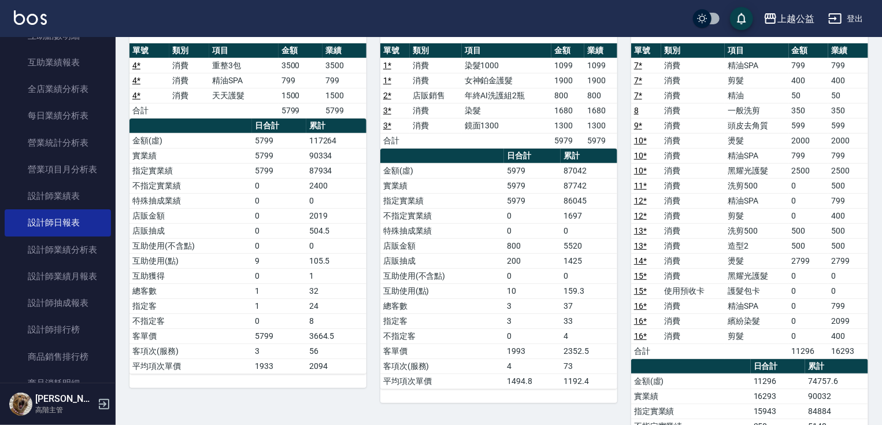
scroll to position [114, 0]
